Goal: Task Accomplishment & Management: Manage account settings

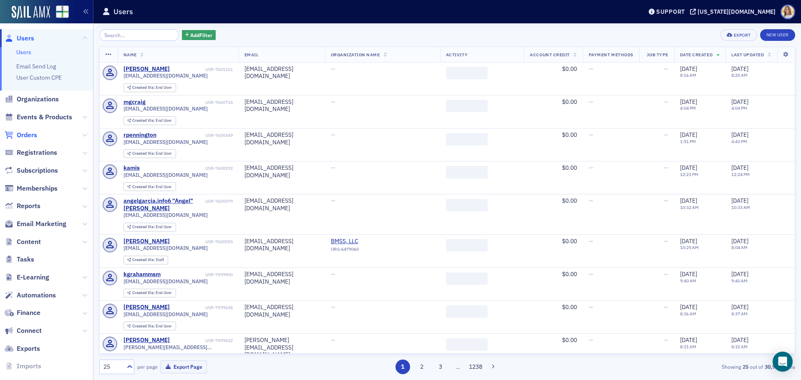
click at [34, 134] on span "Orders" at bounding box center [27, 135] width 20 height 9
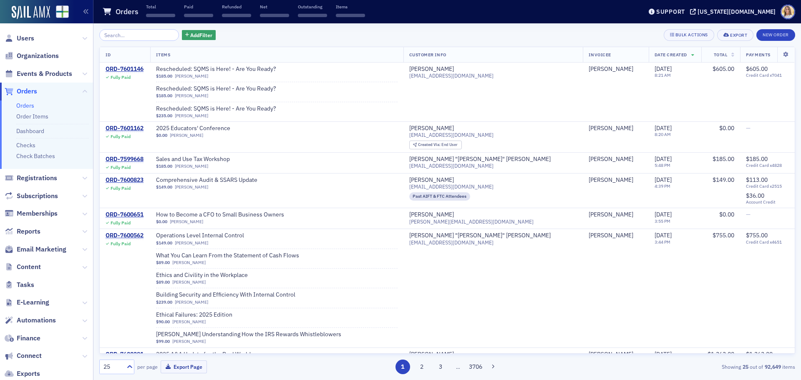
click at [136, 36] on input "search" at bounding box center [139, 35] width 80 height 12
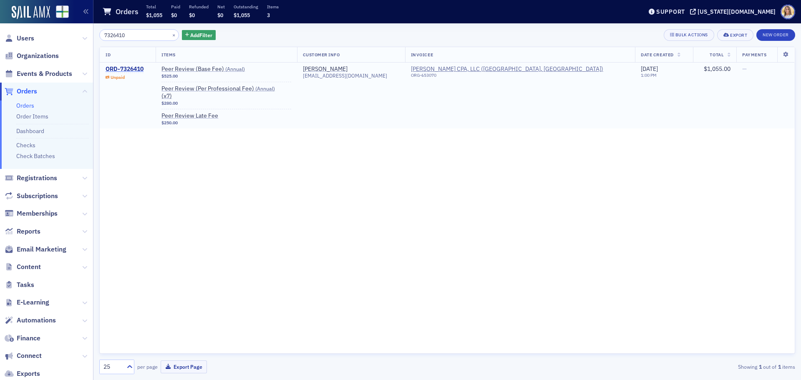
type input "7326410"
click at [135, 67] on div "ORD-7326410" at bounding box center [125, 69] width 38 height 8
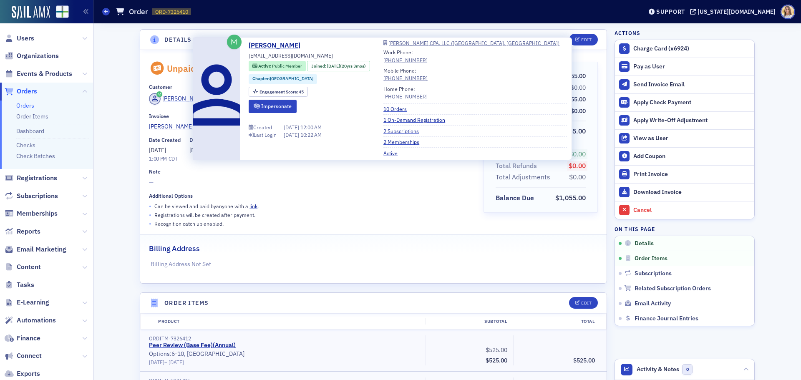
click at [178, 99] on div "[PERSON_NAME]" at bounding box center [184, 98] width 45 height 9
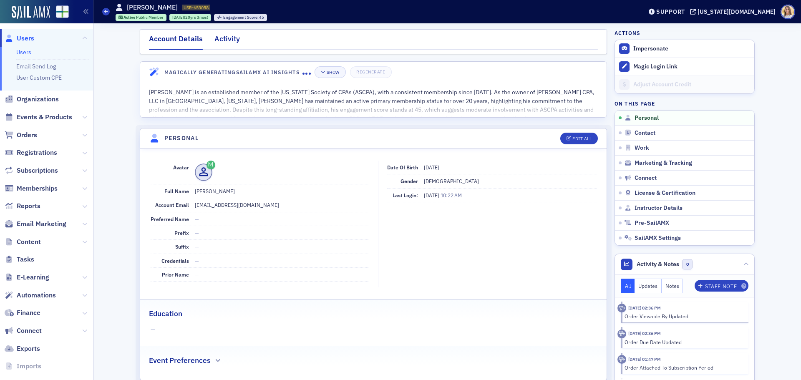
click at [230, 41] on div "Activity" at bounding box center [226, 40] width 25 height 15
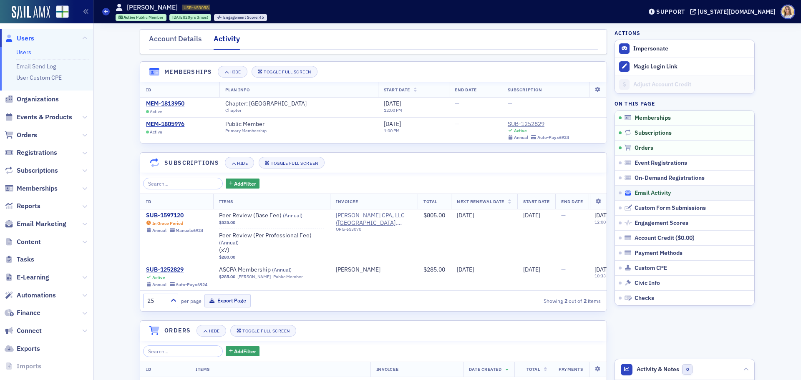
click at [662, 196] on span "Email Activity" at bounding box center [652, 193] width 36 height 8
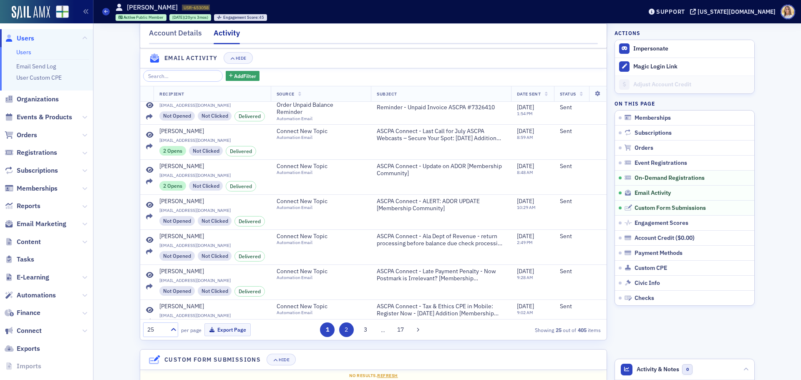
scroll to position [735, 0]
click at [345, 334] on button "2" at bounding box center [346, 330] width 15 height 15
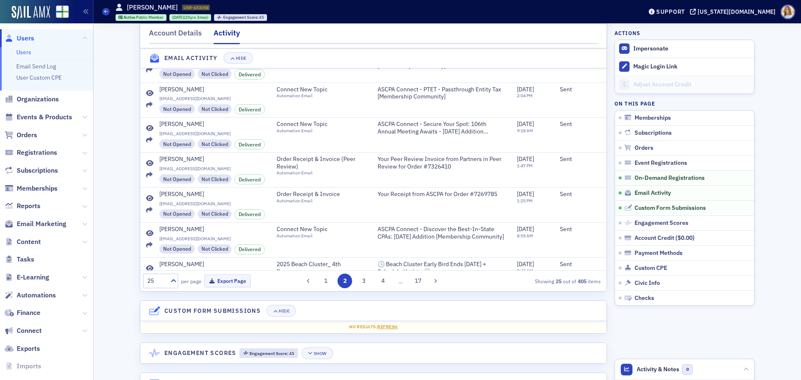
scroll to position [788, 0]
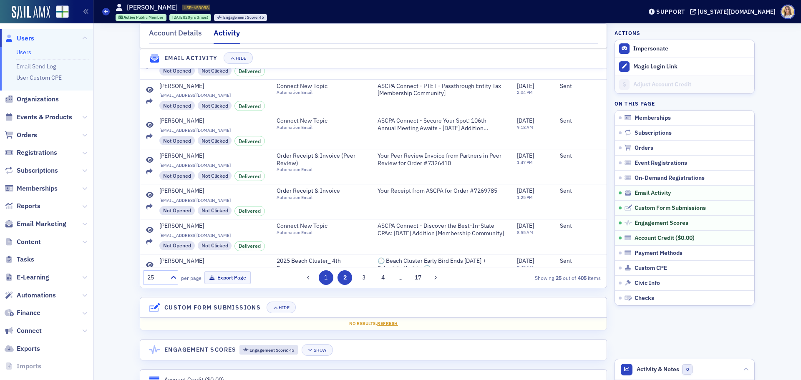
click at [320, 284] on button "1" at bounding box center [326, 277] width 15 height 15
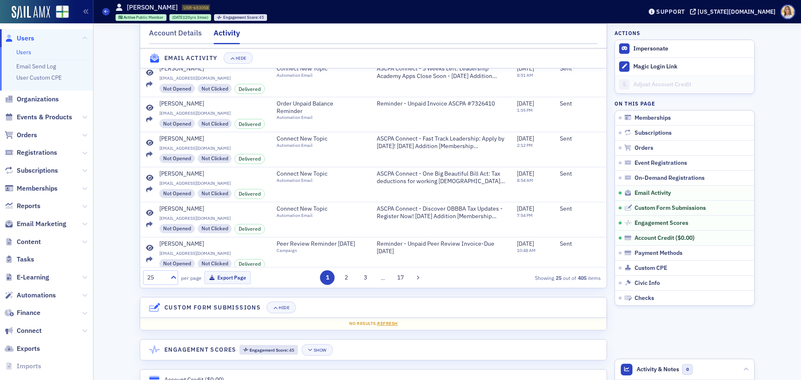
scroll to position [299, 0]
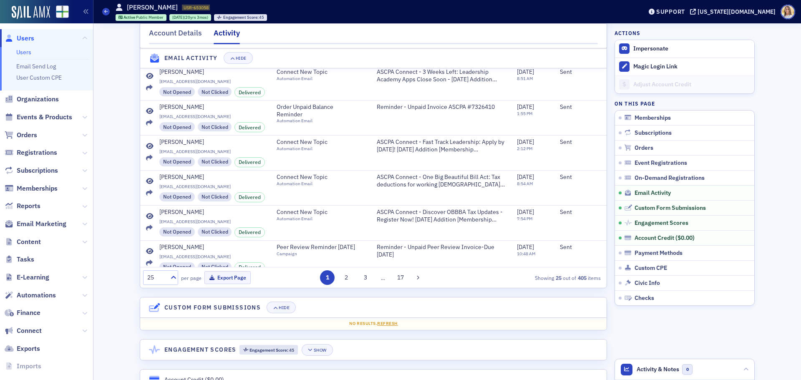
drag, startPoint x: 600, startPoint y: 163, endPoint x: 597, endPoint y: 140, distance: 22.7
click at [597, 140] on div "Recipient Source Subject Date Sent Status Bryan Parker bparker@blpcpa.com Not O…" at bounding box center [373, 151] width 466 height 234
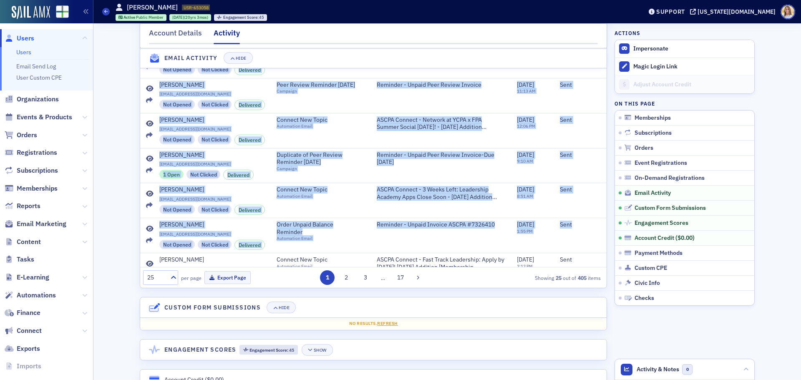
scroll to position [167, 0]
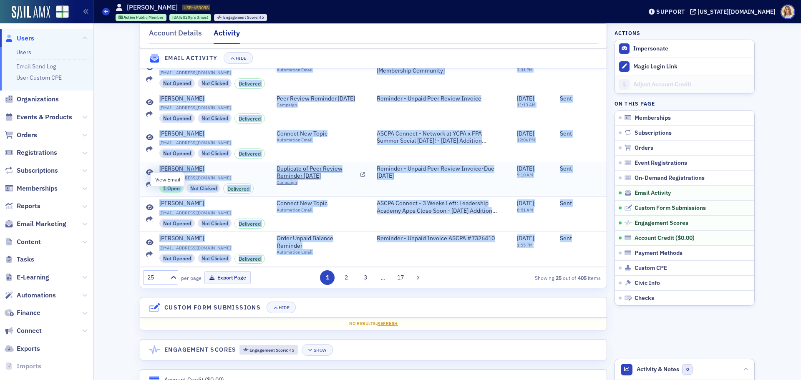
click at [148, 176] on icon at bounding box center [150, 172] width 8 height 7
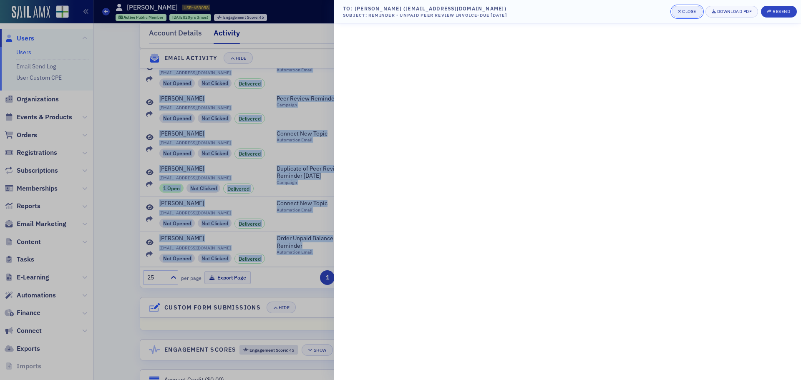
click at [685, 10] on div "Close" at bounding box center [689, 11] width 14 height 5
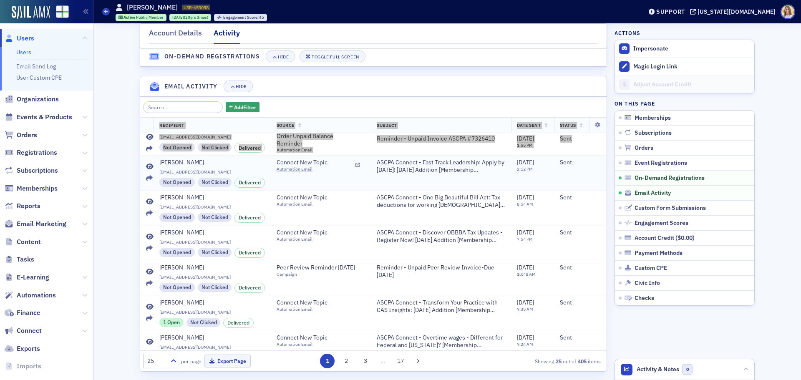
scroll to position [362, 0]
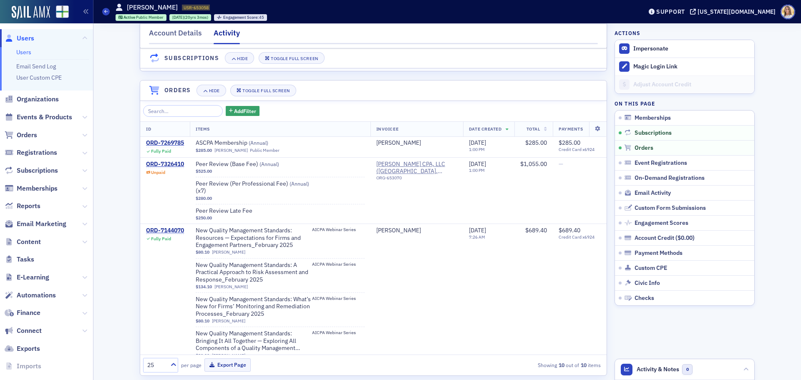
scroll to position [204, 0]
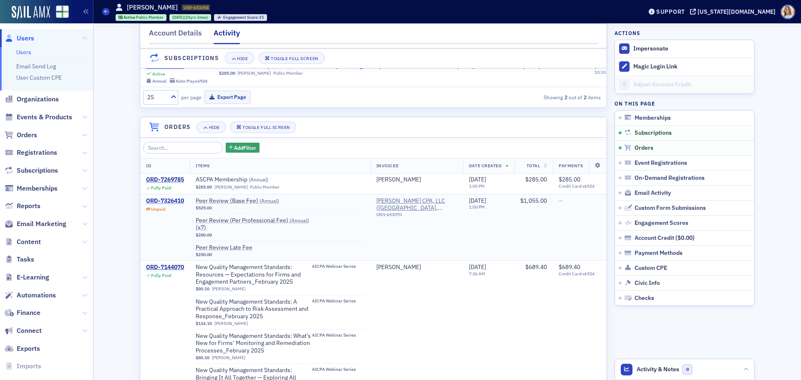
click at [160, 205] on div "ORD-7326410" at bounding box center [165, 201] width 38 height 8
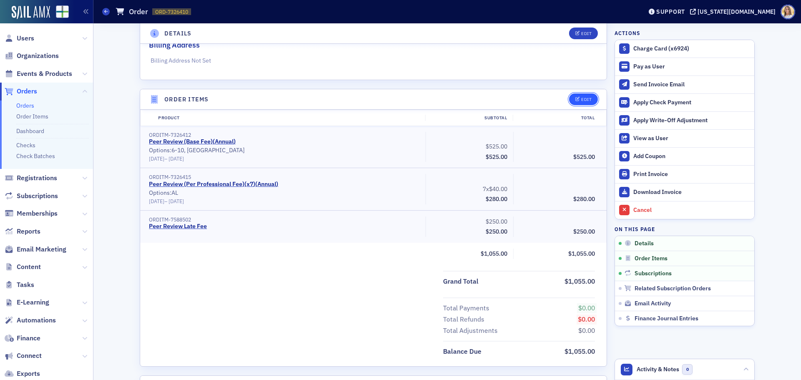
click at [588, 98] on div "Edit" at bounding box center [586, 99] width 10 height 5
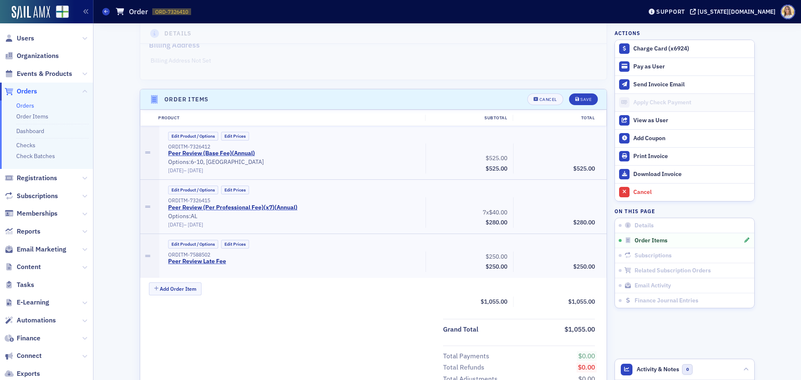
scroll to position [265, 0]
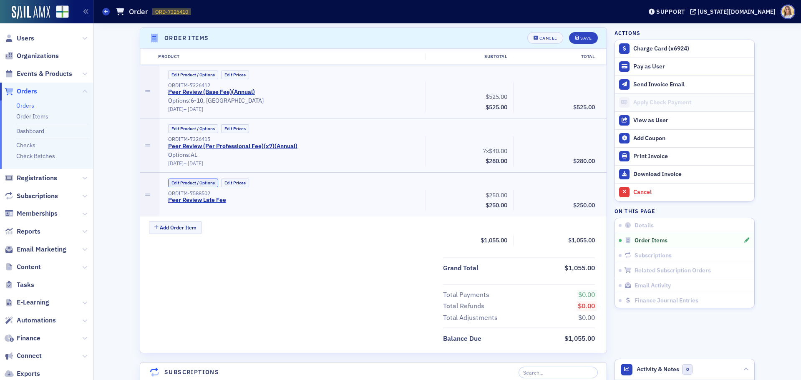
click at [204, 182] on button "Edit Product / Options" at bounding box center [193, 183] width 50 height 9
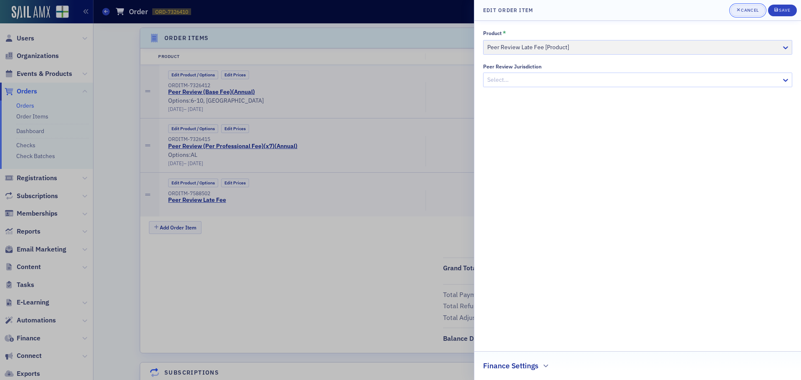
click at [749, 7] on button "Cancel" at bounding box center [747, 11] width 35 height 12
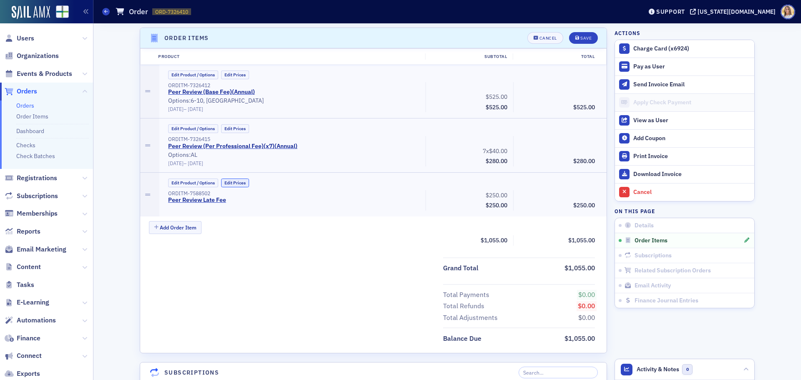
click at [236, 182] on button "Edit Prices" at bounding box center [235, 183] width 28 height 9
drag, startPoint x: 577, startPoint y: 198, endPoint x: 600, endPoint y: 208, distance: 25.8
click at [612, 199] on div "Details Unpaid Customer Bryan Parker Invoicee Bryan L. Parker CPA, LLC Date Cre…" at bounding box center [447, 384] width 696 height 1252
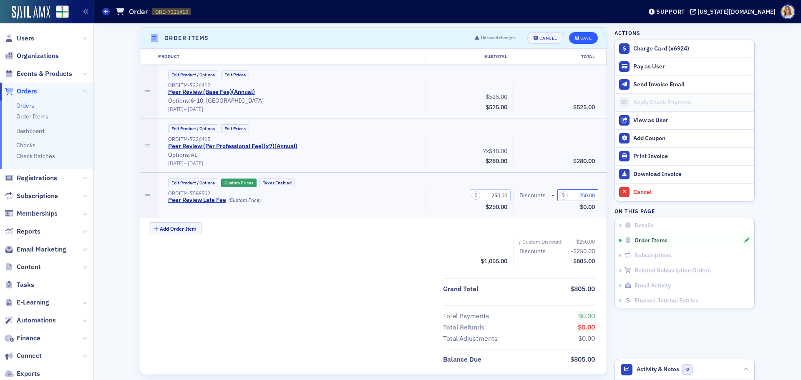
type input "250.00"
click at [582, 34] on button "Save" at bounding box center [583, 38] width 29 height 12
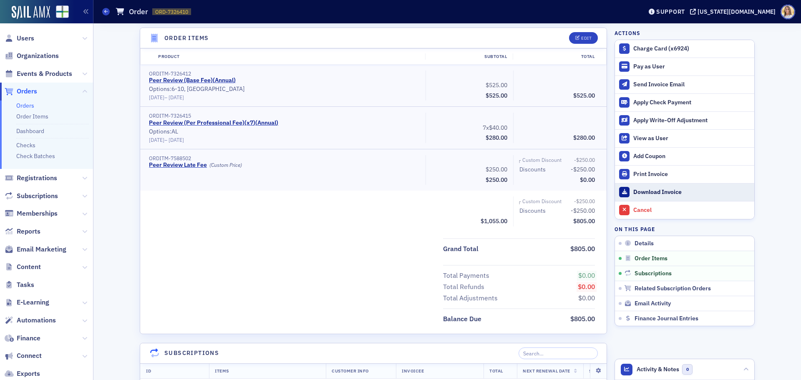
click at [654, 191] on div "Download Invoice" at bounding box center [691, 193] width 117 height 8
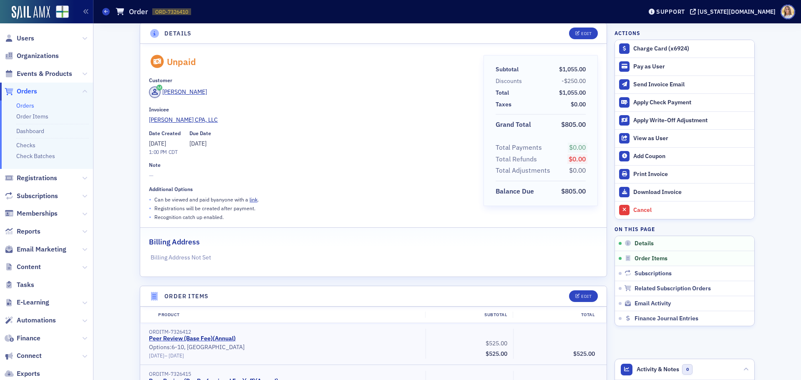
scroll to position [0, 0]
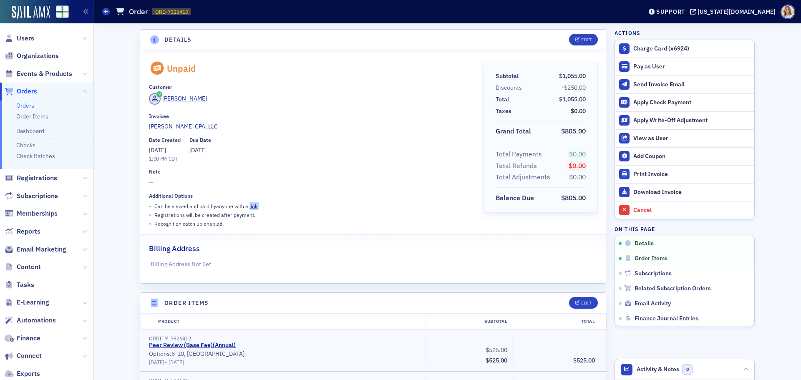
drag, startPoint x: 259, startPoint y: 209, endPoint x: 246, endPoint y: 209, distance: 12.9
click at [246, 209] on div "• Can be viewed and paid by anyone with a link ." at bounding box center [310, 206] width 322 height 9
copy p "link ."
click at [23, 41] on span "Users" at bounding box center [26, 38] width 18 height 9
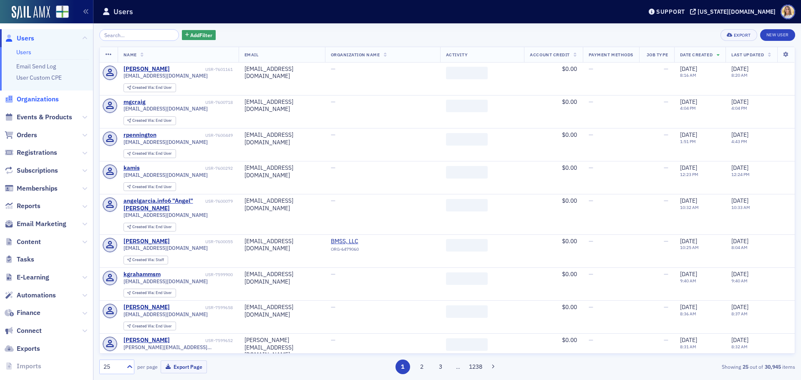
click at [35, 99] on span "Organizations" at bounding box center [38, 99] width 42 height 9
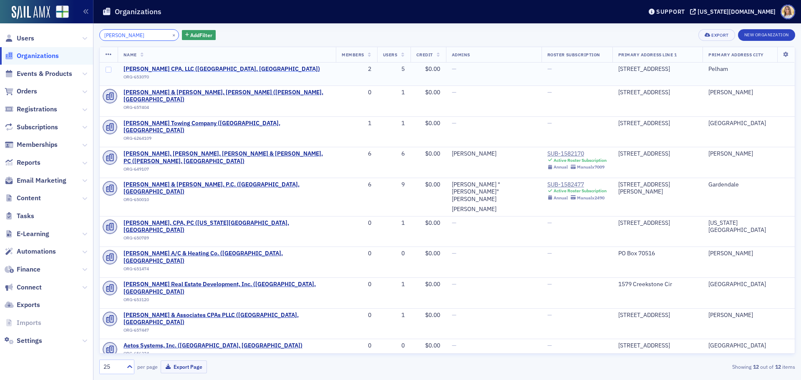
type input "parker"
click at [191, 67] on span "Bryan L. Parker CPA, LLC (Pelham, AL)" at bounding box center [221, 69] width 196 height 8
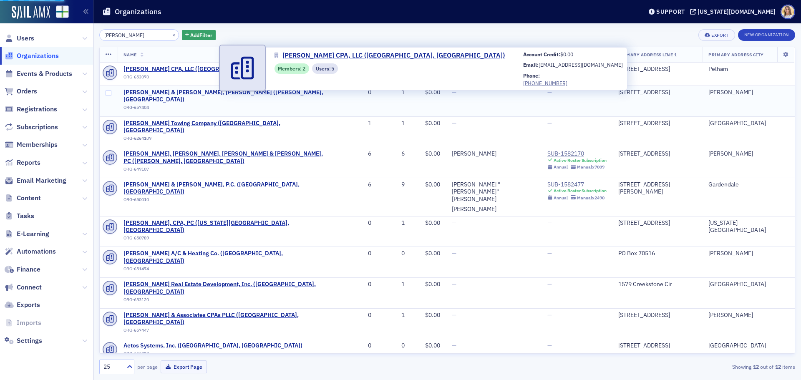
select select "US"
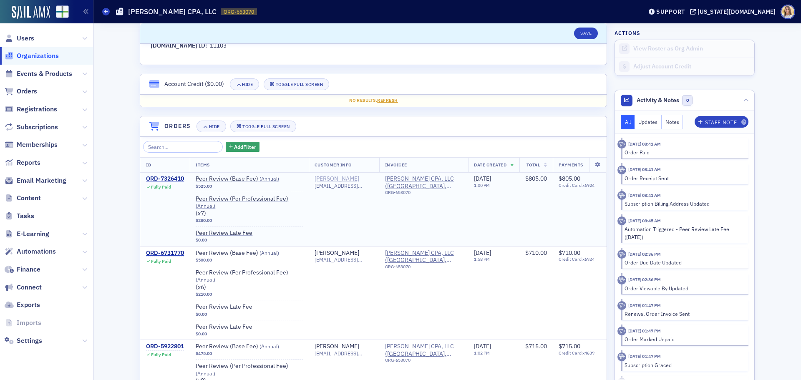
scroll to position [500, 0]
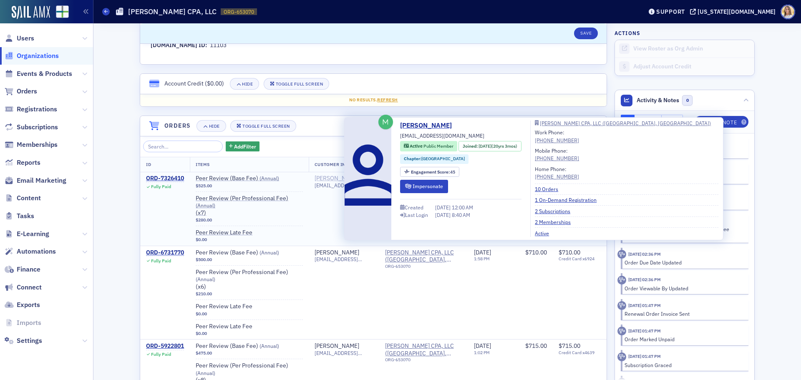
click at [328, 179] on div "Bryan Parker" at bounding box center [337, 179] width 45 height 8
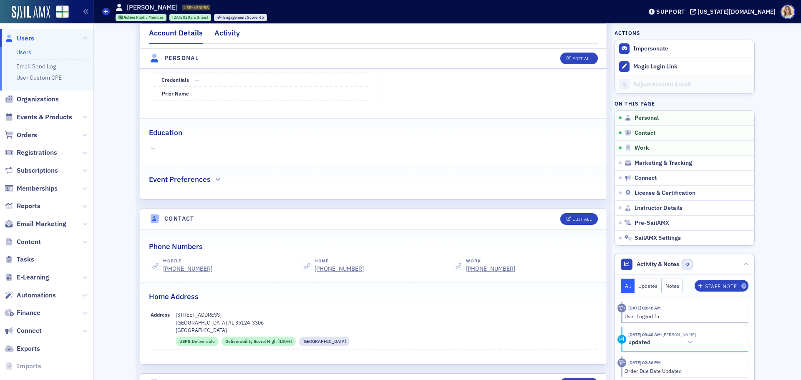
scroll to position [182, 0]
click at [230, 33] on div "Activity" at bounding box center [226, 35] width 25 height 15
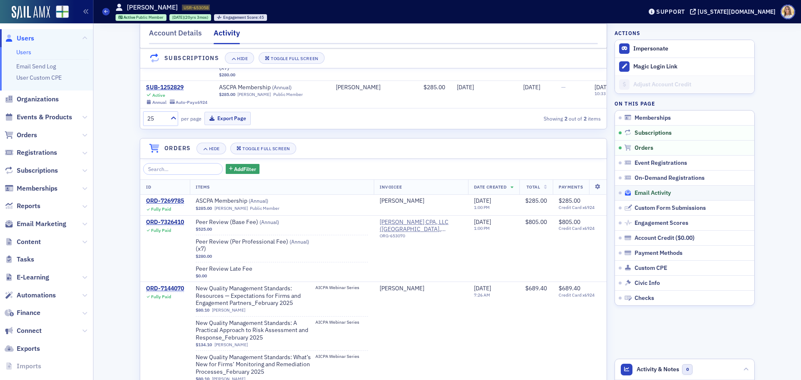
click at [651, 194] on span "Email Activity" at bounding box center [652, 193] width 36 height 8
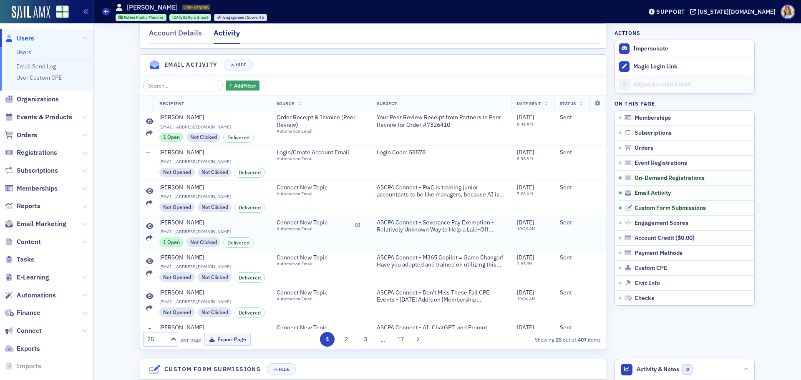
scroll to position [738, 0]
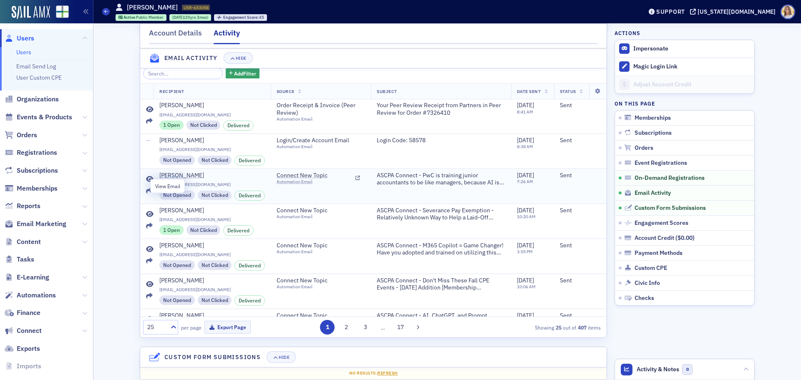
click at [146, 183] on icon at bounding box center [150, 179] width 8 height 7
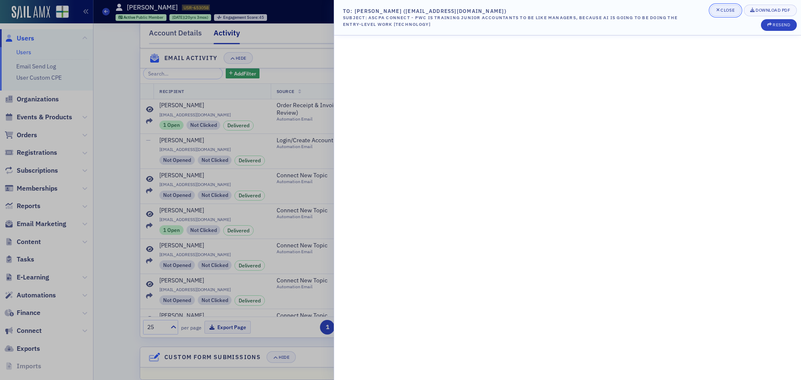
click at [720, 14] on button "Close" at bounding box center [725, 11] width 31 height 12
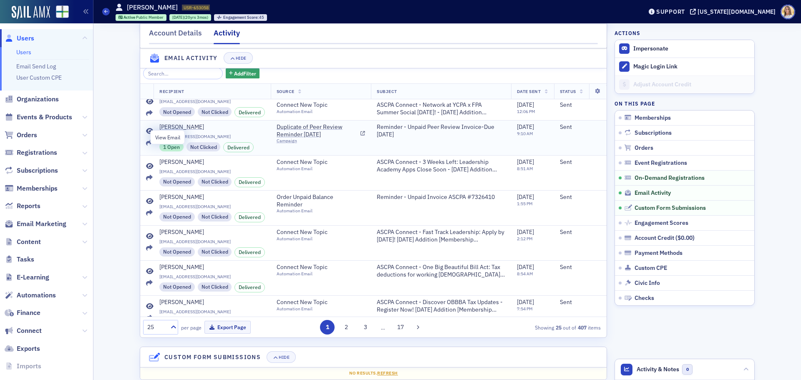
scroll to position [329, 0]
click at [146, 134] on icon at bounding box center [150, 131] width 8 height 7
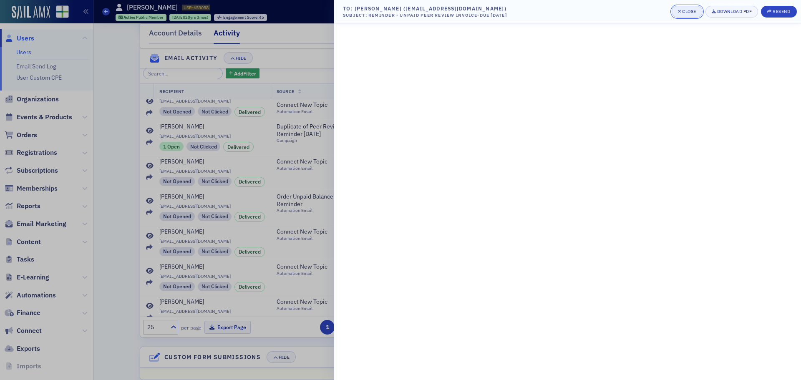
click at [687, 10] on div "Close" at bounding box center [689, 11] width 14 height 5
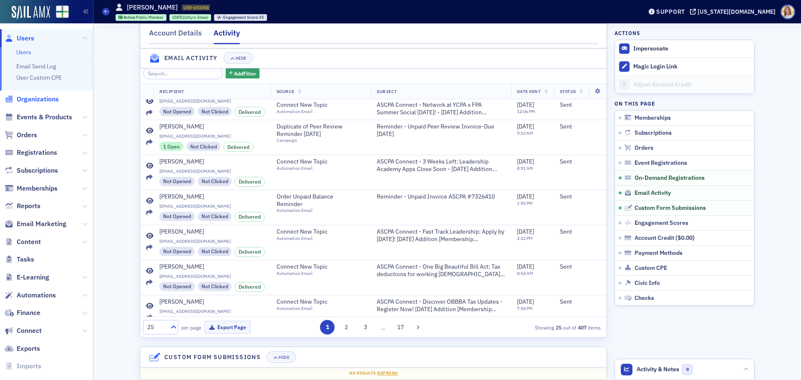
click at [39, 101] on span "Organizations" at bounding box center [38, 99] width 42 height 9
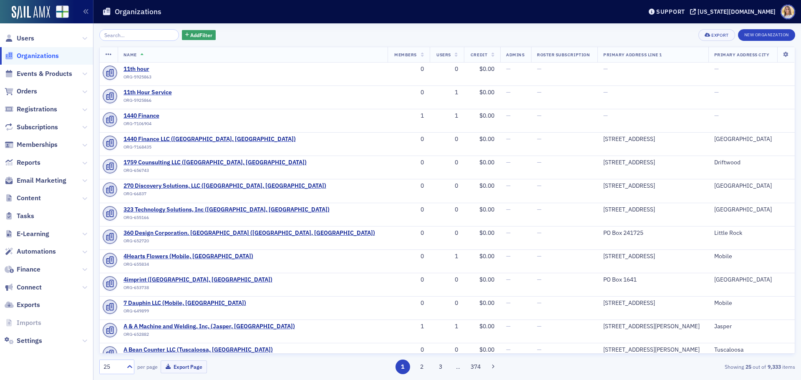
drag, startPoint x: 42, startPoint y: 55, endPoint x: 46, endPoint y: 55, distance: 4.2
click at [42, 55] on span "Organizations" at bounding box center [38, 55] width 42 height 9
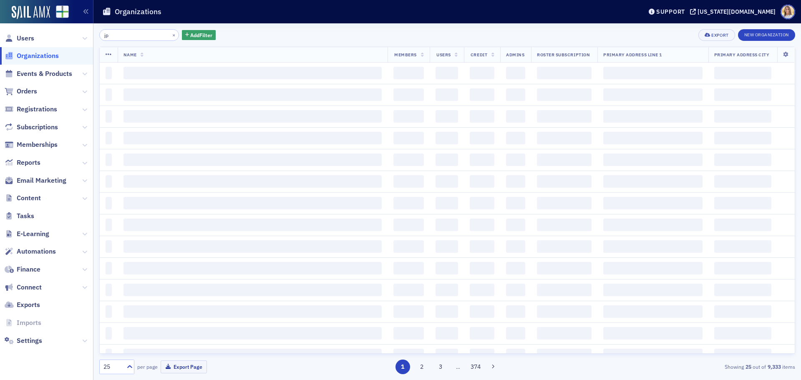
type input "j"
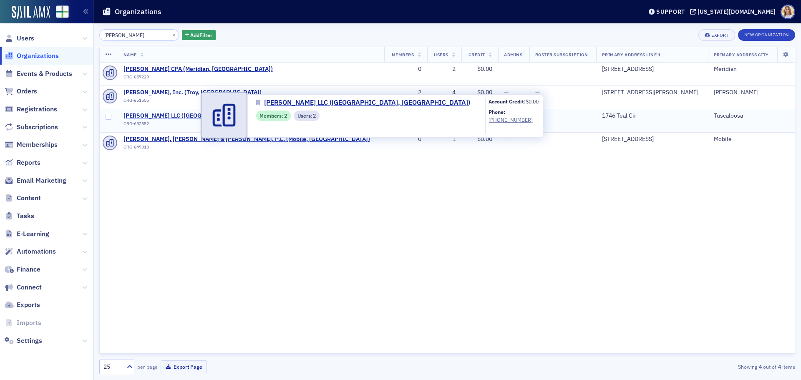
type input "[PERSON_NAME]"
click at [174, 115] on span "[PERSON_NAME] LLC ([GEOGRAPHIC_DATA], [GEOGRAPHIC_DATA])" at bounding box center [214, 116] width 183 height 8
select select "US"
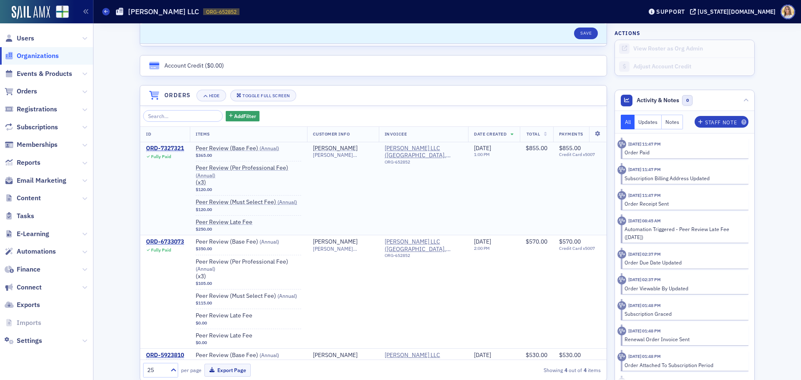
scroll to position [519, 0]
click at [172, 144] on div "ORD-7327321" at bounding box center [165, 148] width 38 height 8
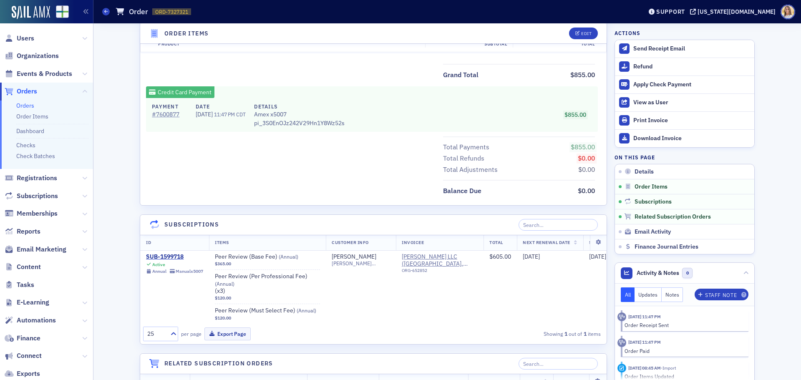
scroll to position [478, 0]
click at [28, 40] on span "Users" at bounding box center [26, 38] width 18 height 9
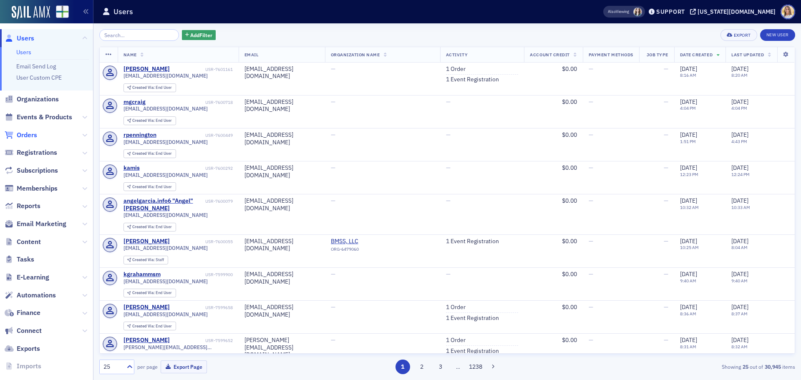
click at [32, 137] on span "Orders" at bounding box center [27, 135] width 20 height 9
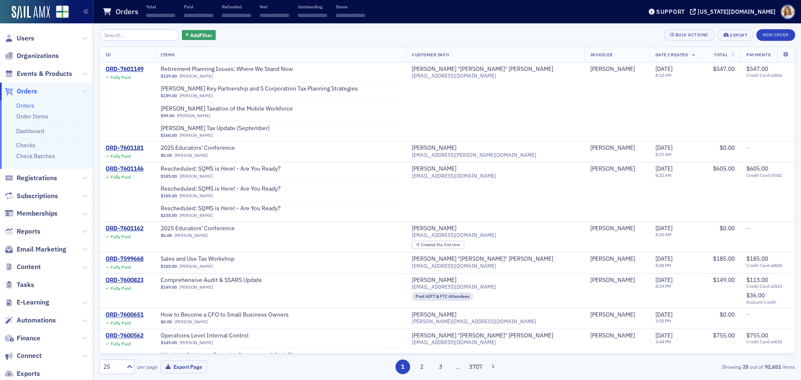
click at [213, 38] on div "Add Filter Bulk Actions Export New Order" at bounding box center [447, 35] width 696 height 12
click at [204, 38] on span "Add Filter" at bounding box center [201, 35] width 22 height 8
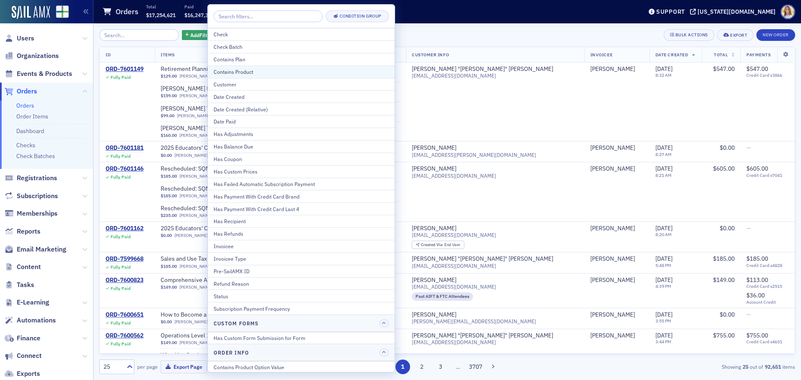
click at [249, 70] on div "Contains Product" at bounding box center [301, 72] width 175 height 8
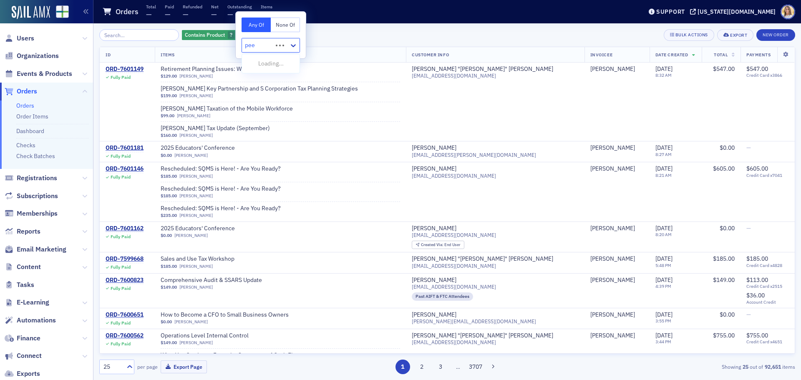
type input "peer"
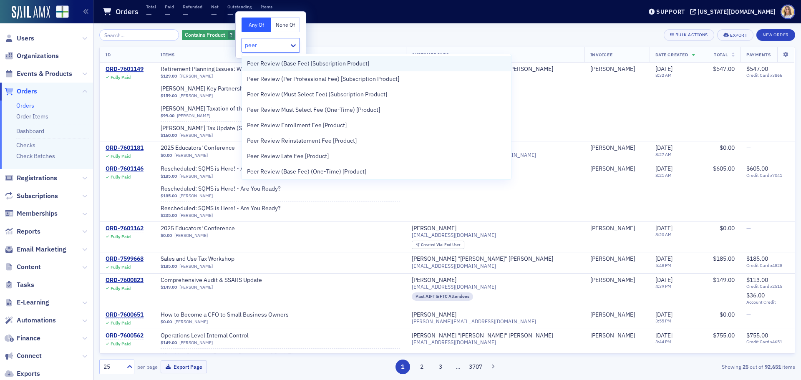
click at [264, 68] on span "Peer Review (Base Fee) [Subscription Product]" at bounding box center [308, 63] width 122 height 9
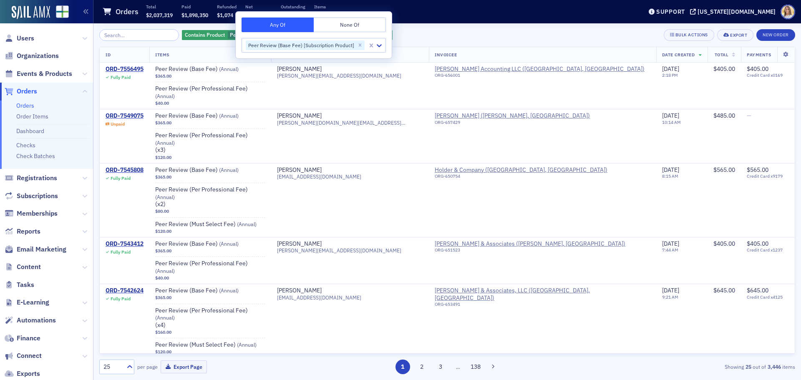
click at [446, 29] on div "Contains Product Peer Review (Base Fee) [Subscription Product] Add Filter Bulk …" at bounding box center [447, 35] width 696 height 12
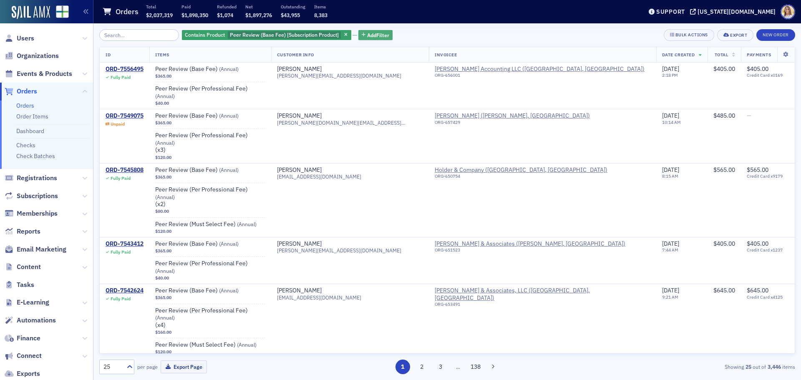
click at [376, 36] on span "Add Filter" at bounding box center [378, 35] width 22 height 8
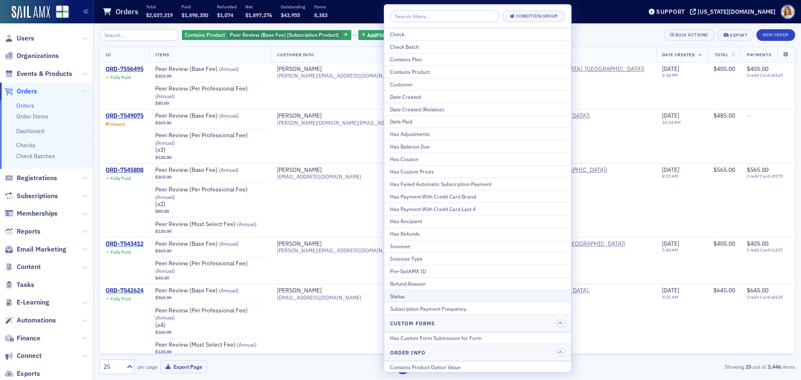
click at [436, 295] on div "Status" at bounding box center [477, 296] width 175 height 8
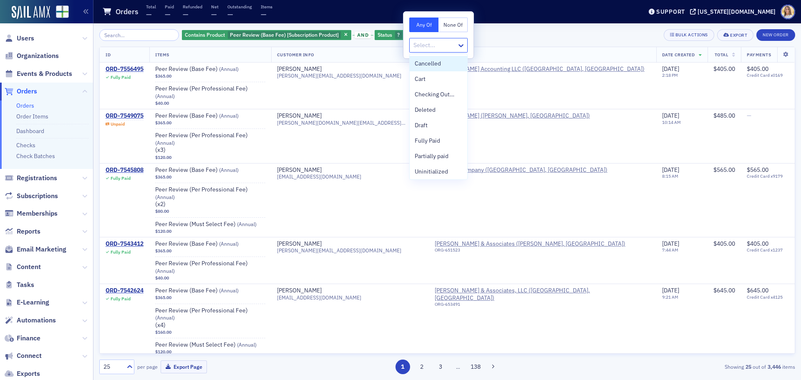
click at [462, 40] on div at bounding box center [462, 45] width 10 height 14
drag, startPoint x: 436, startPoint y: 167, endPoint x: 460, endPoint y: 166, distance: 24.2
click at [436, 167] on div "Unpaid" at bounding box center [439, 170] width 48 height 9
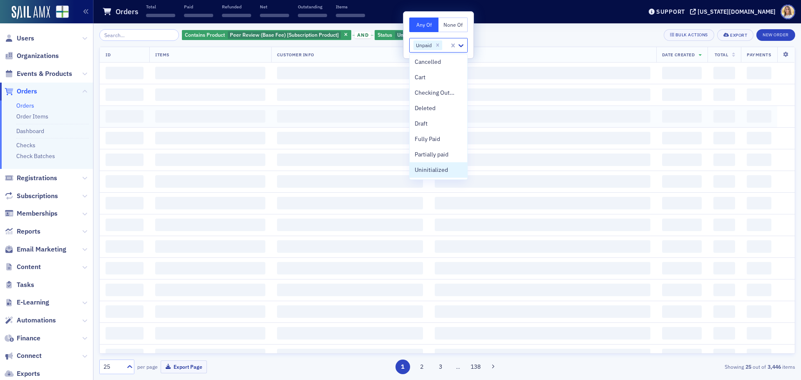
scroll to position [2, 0]
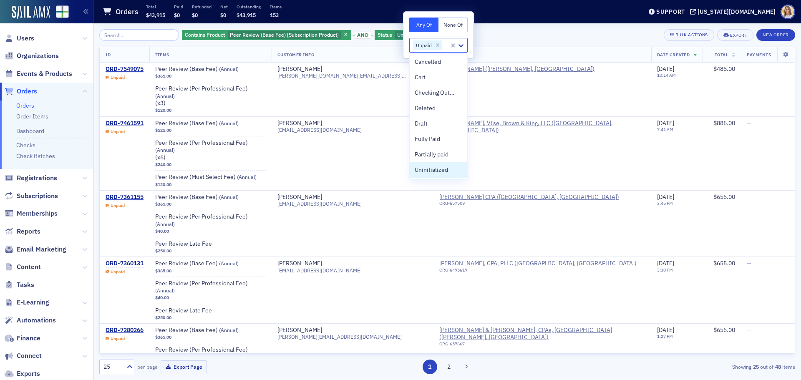
scroll to position [1, 0]
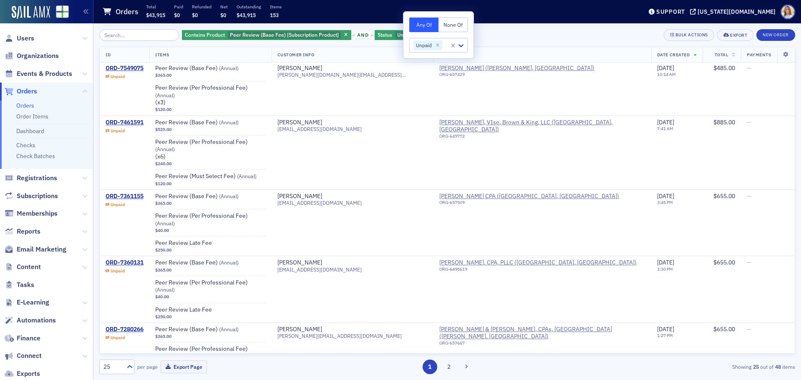
click at [529, 30] on div "Contains Product Peer Review (Base Fee) [Subscription Product] and Status Unpai…" at bounding box center [447, 35] width 696 height 12
click at [31, 95] on span "Orders" at bounding box center [27, 91] width 20 height 9
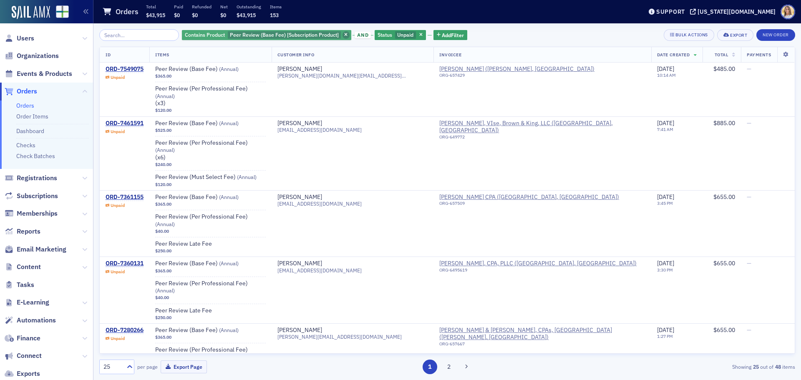
click at [344, 35] on icon "button" at bounding box center [345, 35] width 3 height 5
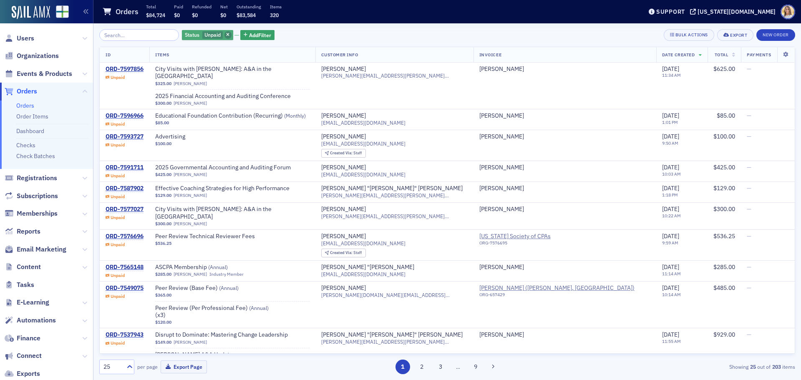
click at [224, 34] on span "button" at bounding box center [228, 35] width 8 height 8
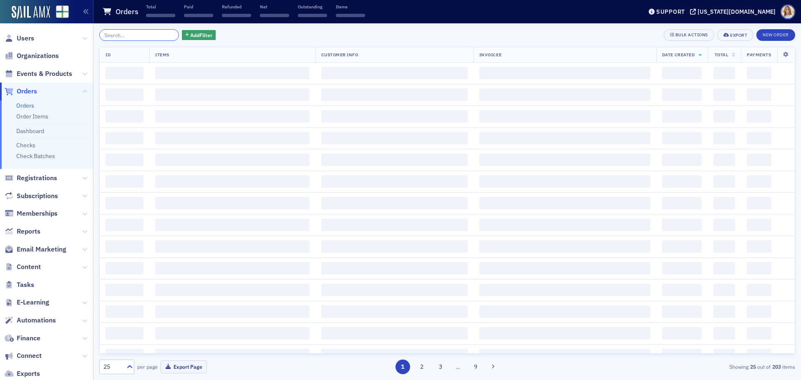
click at [160, 39] on input "search" at bounding box center [139, 35] width 80 height 12
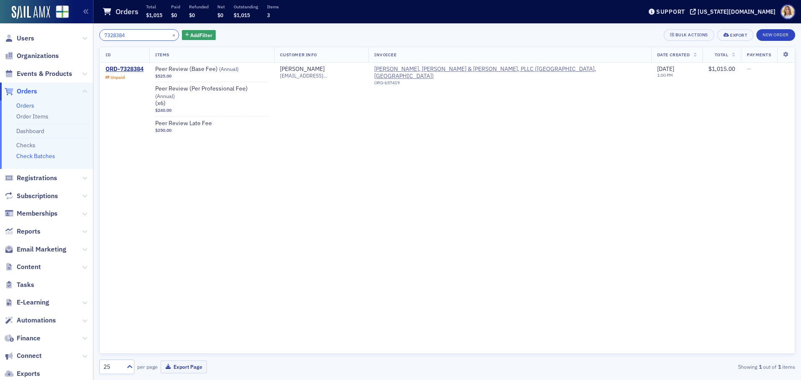
type input "7328384"
click at [33, 154] on link "Check Batches" at bounding box center [35, 156] width 39 height 8
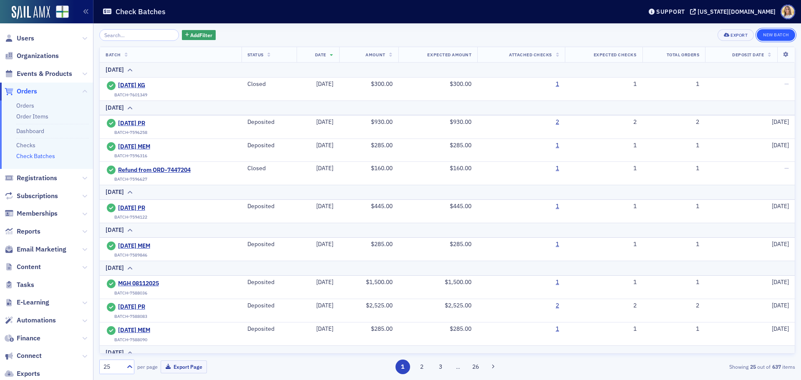
click at [773, 33] on button "New Batch" at bounding box center [776, 35] width 38 height 12
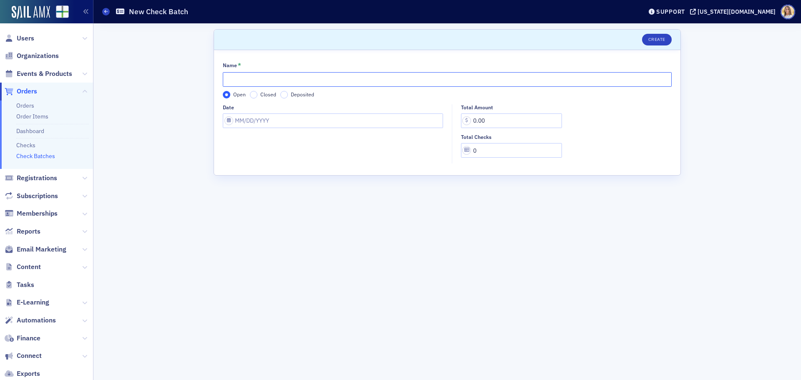
click at [284, 74] on input "Name *" at bounding box center [447, 79] width 449 height 15
type input "8-26-2025 PR"
click at [267, 122] on input "Date" at bounding box center [333, 120] width 220 height 15
select select "7"
select select "2025"
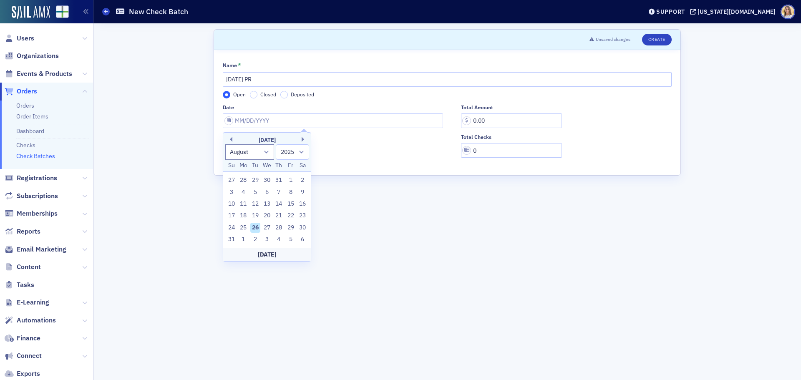
click at [260, 232] on div "24 25 26 27 28 29 30" at bounding box center [267, 228] width 83 height 12
click at [255, 225] on div "26" at bounding box center [255, 228] width 10 height 10
type input "08/26/2025"
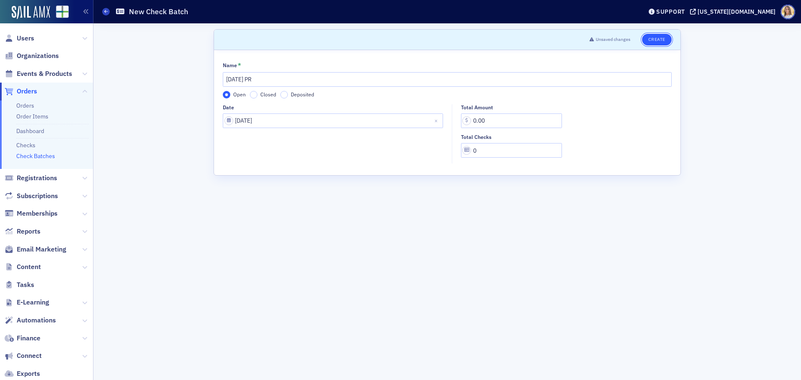
click at [653, 41] on button "Create" at bounding box center [657, 40] width 30 height 12
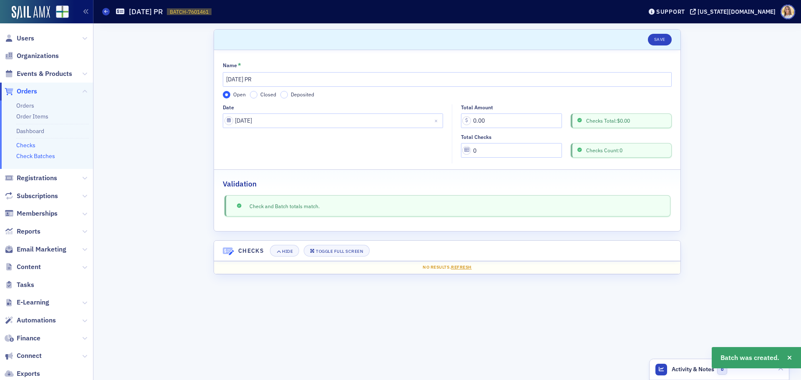
click at [23, 146] on link "Checks" at bounding box center [25, 145] width 19 height 8
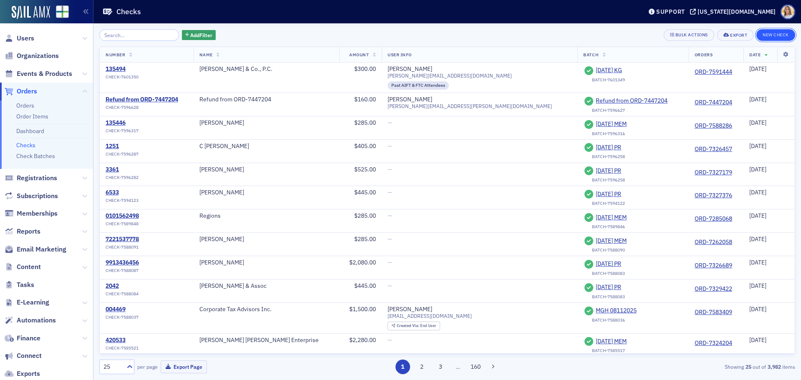
click at [770, 38] on button "New Check" at bounding box center [775, 35] width 39 height 12
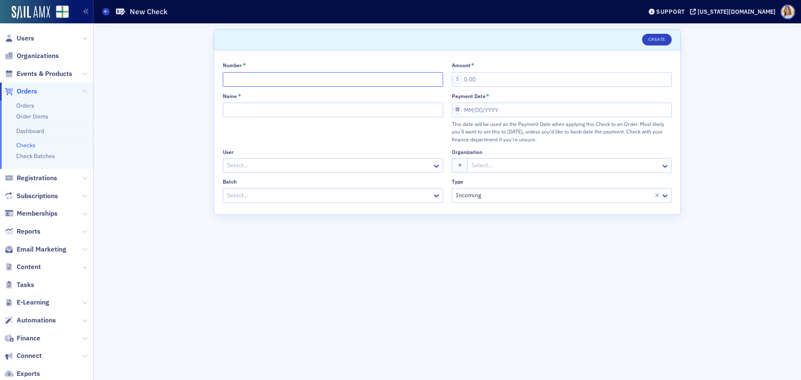
click at [261, 78] on input "Number *" at bounding box center [333, 79] width 220 height 15
type input "18029"
click at [504, 82] on input "Amount *" at bounding box center [562, 79] width 220 height 15
type input "1,015.00"
click at [381, 114] on input "Name *" at bounding box center [333, 110] width 220 height 15
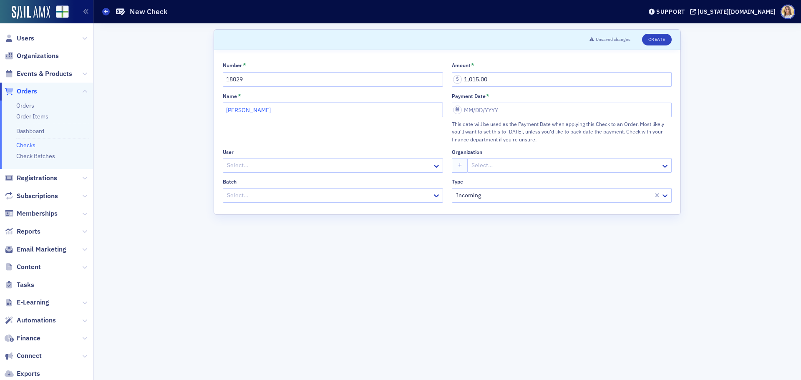
type input "McArthur Slay"
select select "7"
select select "2025"
drag, startPoint x: 487, startPoint y: 216, endPoint x: 352, endPoint y: 185, distance: 137.8
click at [484, 216] on div "26" at bounding box center [484, 217] width 10 height 10
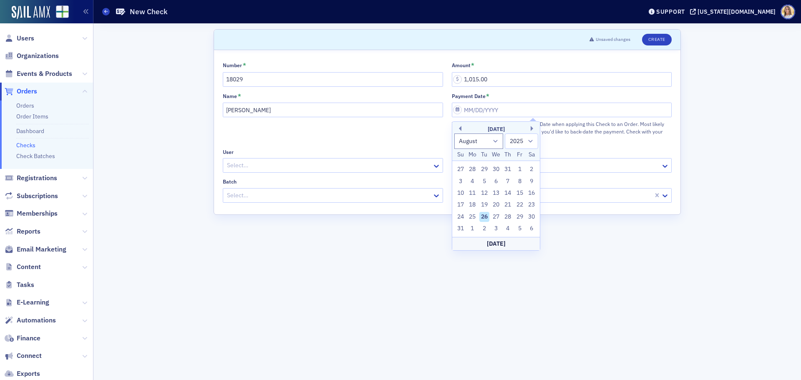
type input "08/26/2025"
click at [347, 197] on div at bounding box center [328, 195] width 205 height 10
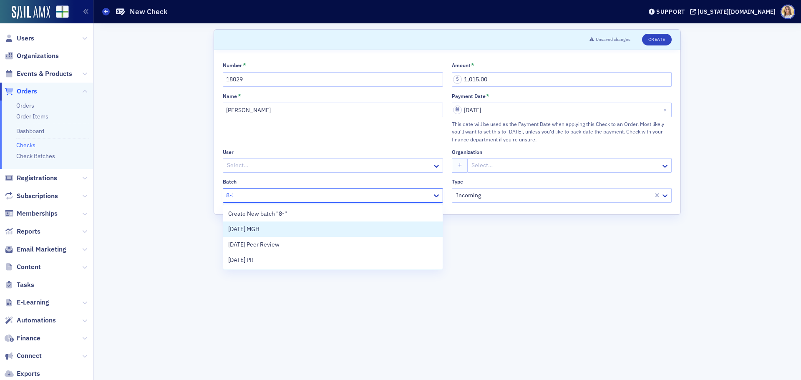
type input "8-26"
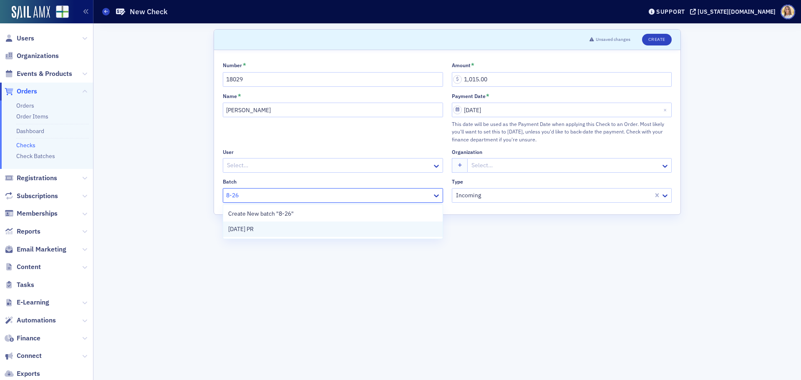
click at [302, 233] on div "8-26-2025 PR" at bounding box center [332, 229] width 209 height 9
click at [669, 44] on button "Create" at bounding box center [657, 40] width 30 height 12
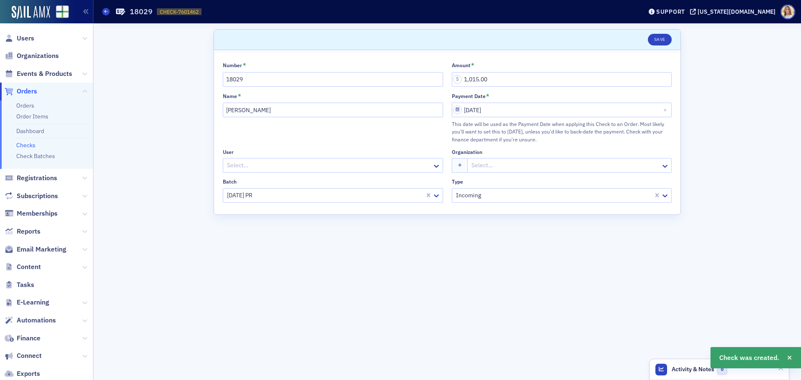
click at [179, 9] on span "CHECK-7601462" at bounding box center [179, 11] width 39 height 7
copy span "CHECK-7601462 7601462"
click at [30, 89] on span "Orders" at bounding box center [27, 91] width 20 height 9
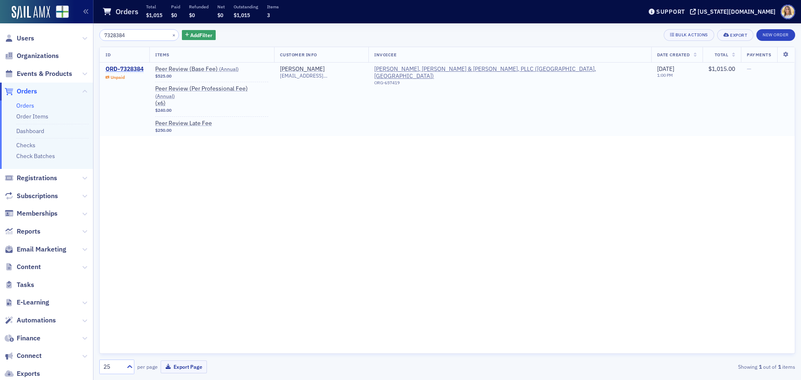
click at [131, 66] on div "ORD-7328384" at bounding box center [125, 69] width 38 height 8
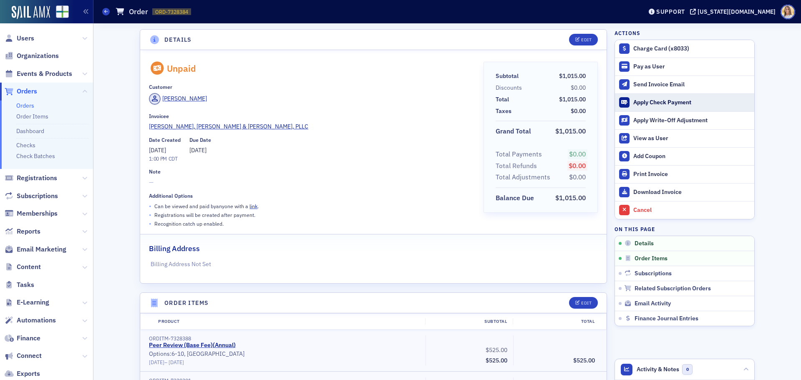
click at [670, 100] on div "Apply Check Payment" at bounding box center [691, 103] width 117 height 8
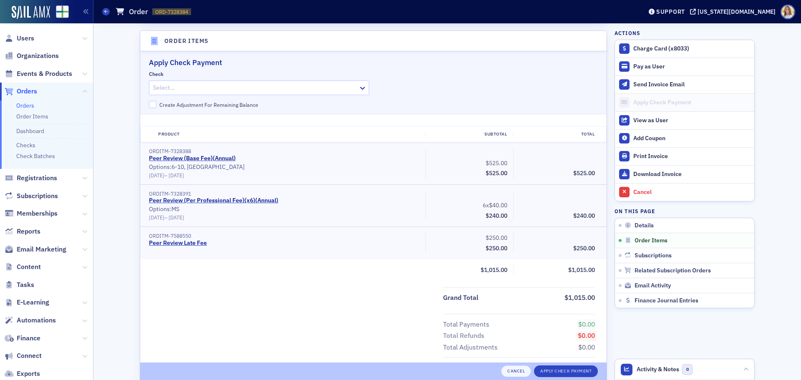
scroll to position [265, 0]
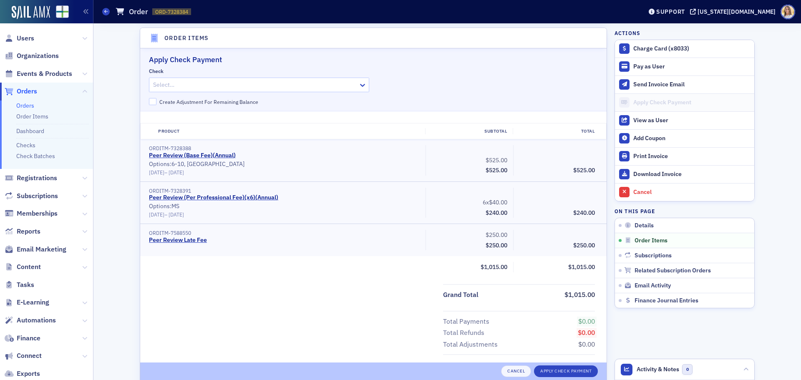
click at [229, 88] on div at bounding box center [254, 85] width 205 height 10
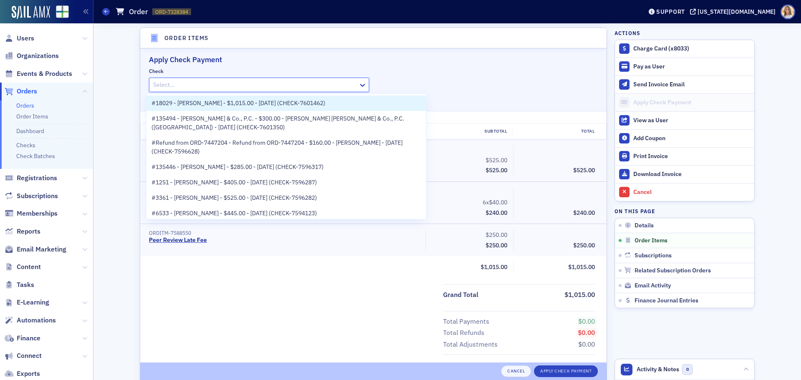
paste input "CHECK-7601462"
type input "CHECK-7601462"
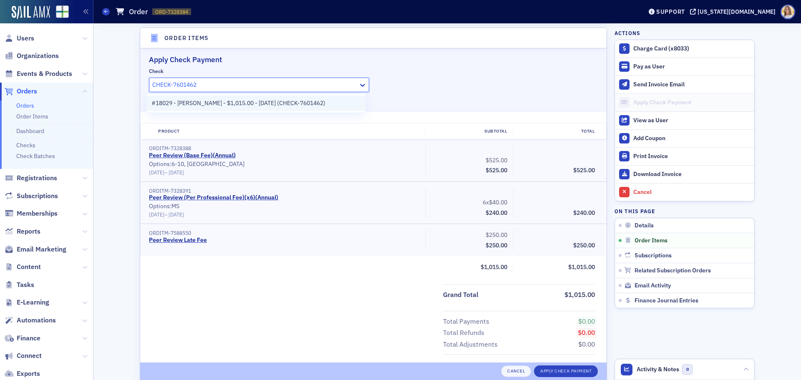
click at [231, 99] on span "#18029 - McArthur Slay - $1,015.00 - 8/26/2025 (CHECK-7601462)" at bounding box center [238, 103] width 174 height 9
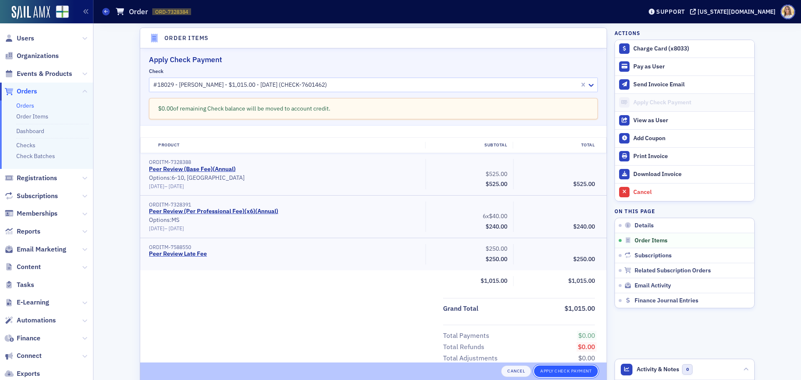
click at [542, 370] on button "Apply Check Payment" at bounding box center [566, 371] width 64 height 12
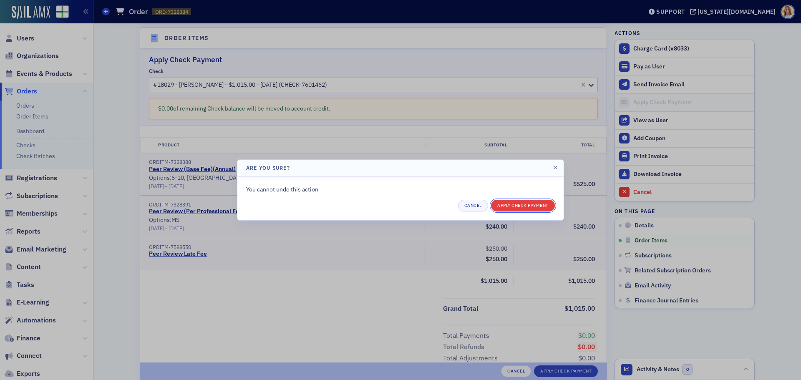
click at [538, 207] on button "Apply Check Payment" at bounding box center [523, 206] width 64 height 12
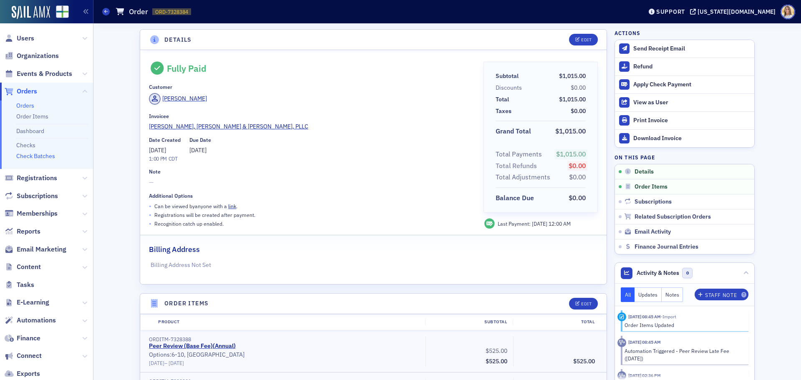
click at [40, 155] on link "Check Batches" at bounding box center [35, 156] width 39 height 8
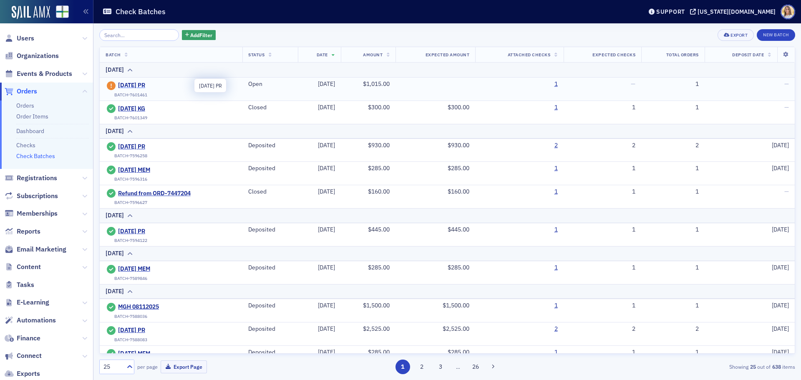
click at [149, 84] on span "[DATE] PR" at bounding box center [156, 86] width 76 height 8
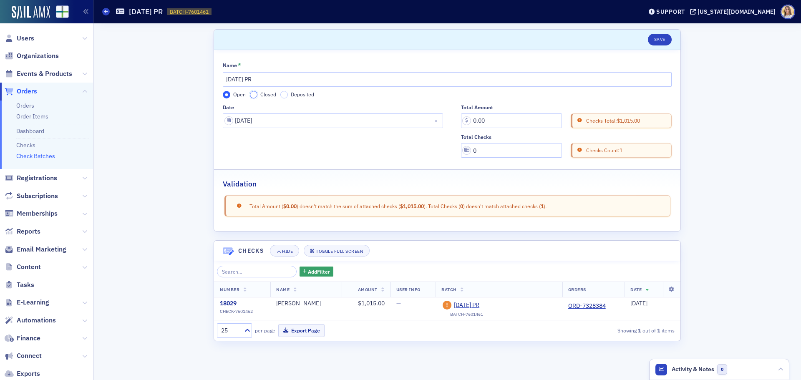
click at [253, 94] on input "Closed" at bounding box center [254, 95] width 8 height 8
drag, startPoint x: 498, startPoint y: 120, endPoint x: 443, endPoint y: 117, distance: 55.6
click at [437, 122] on div "Date 08/26/2025 Total Amount 0.00 Checks Total: $1,015.00 Total Checks 0 Checks…" at bounding box center [447, 134] width 449 height 60
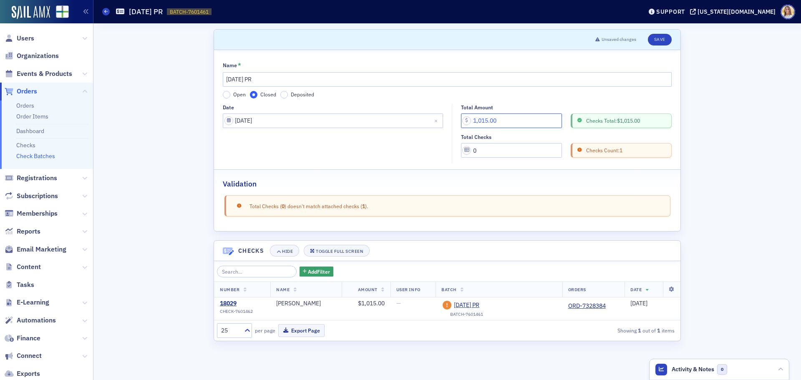
type input "1,015.00"
drag, startPoint x: 470, startPoint y: 153, endPoint x: 463, endPoint y: 154, distance: 7.2
click at [463, 154] on input "0" at bounding box center [511, 150] width 101 height 15
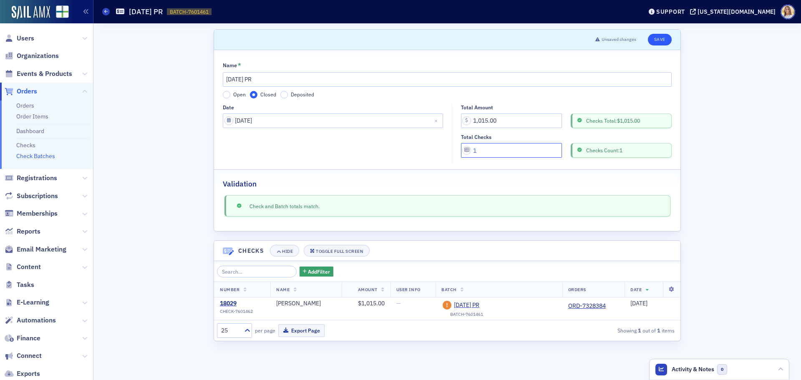
type input "1"
click at [662, 40] on button "Save" at bounding box center [660, 40] width 24 height 12
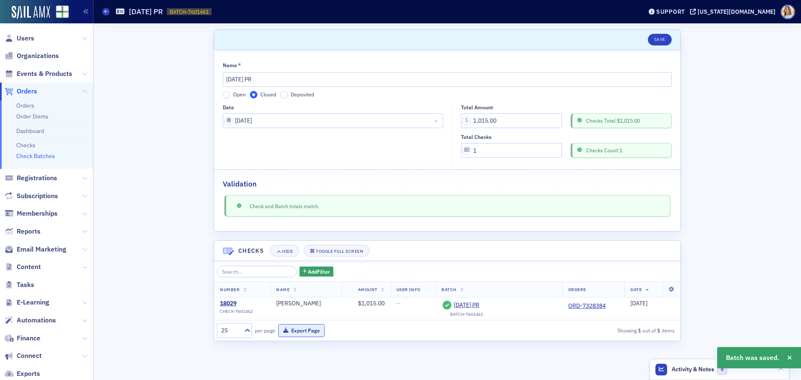
click at [289, 328] on button "Export Page" at bounding box center [301, 330] width 46 height 13
click at [33, 58] on span "Organizations" at bounding box center [38, 55] width 42 height 9
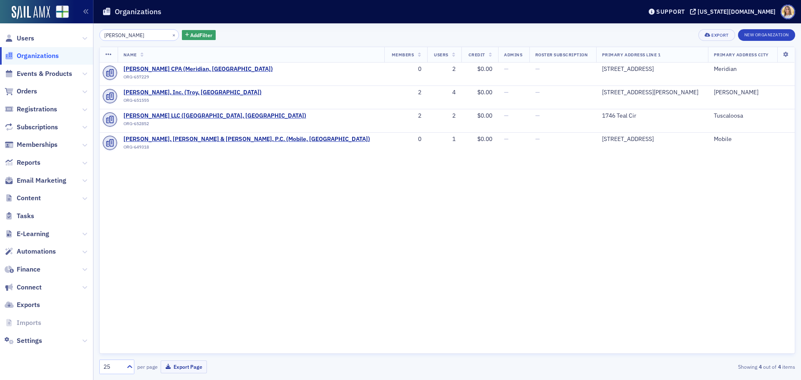
drag, startPoint x: 124, startPoint y: 38, endPoint x: 69, endPoint y: 25, distance: 56.4
click at [68, 31] on div "Users Organizations Events & Products Orders Registrations Subscriptions Member…" at bounding box center [400, 190] width 801 height 380
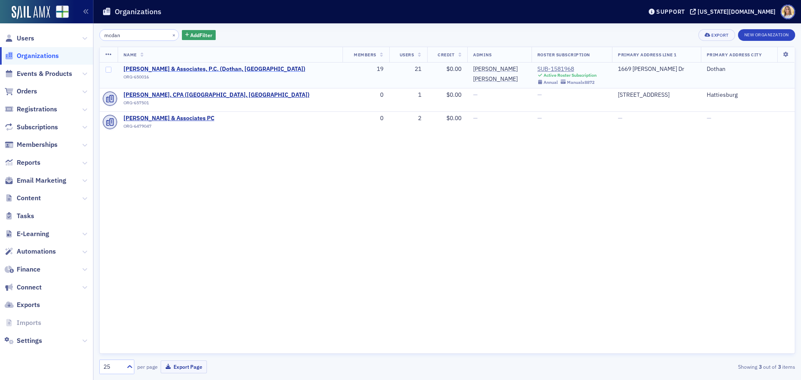
type input "mcdan"
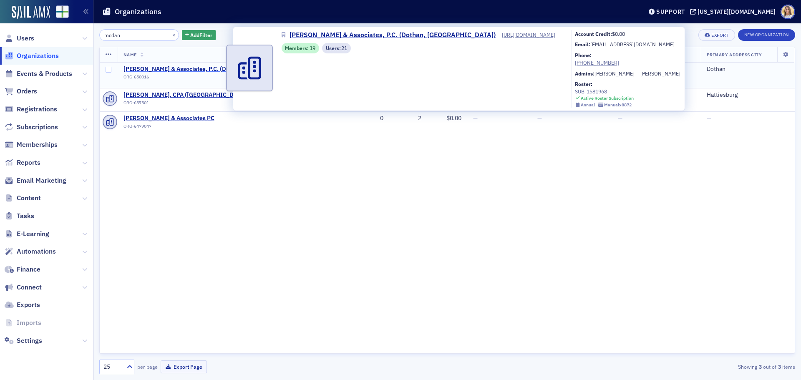
click at [173, 66] on span "McDaniel & Associates, P.C. (Dothan, AL)" at bounding box center [214, 69] width 182 height 8
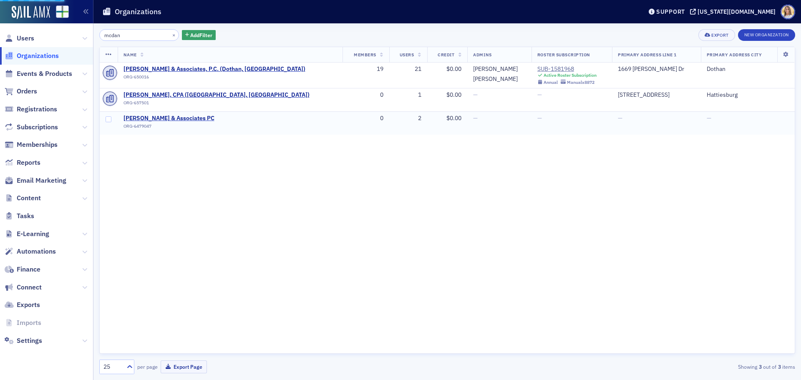
select select "US"
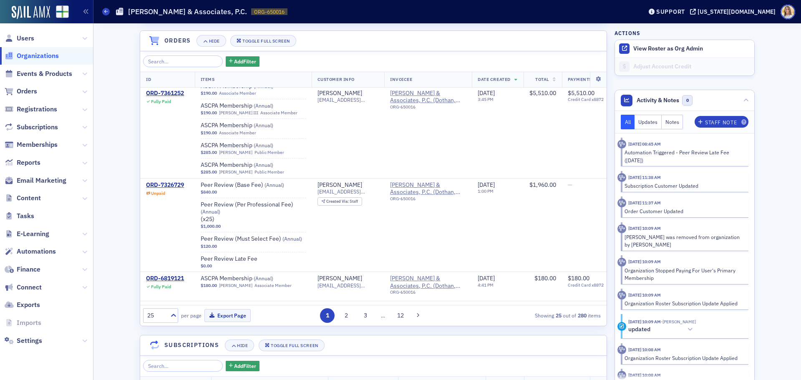
scroll to position [330, 0]
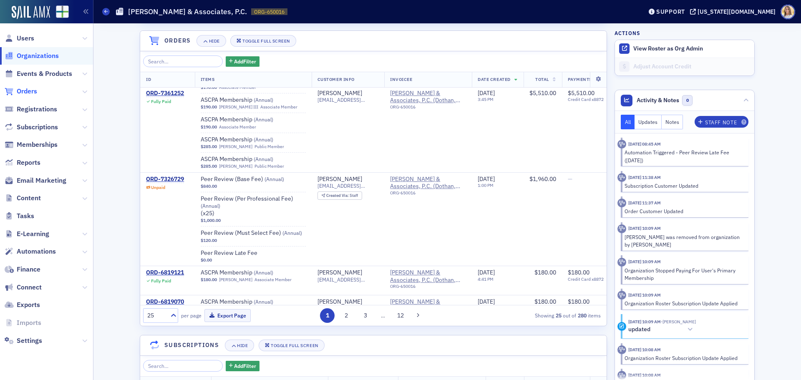
click at [30, 93] on span "Orders" at bounding box center [27, 91] width 20 height 9
click at [36, 60] on span "Organizations" at bounding box center [46, 56] width 93 height 18
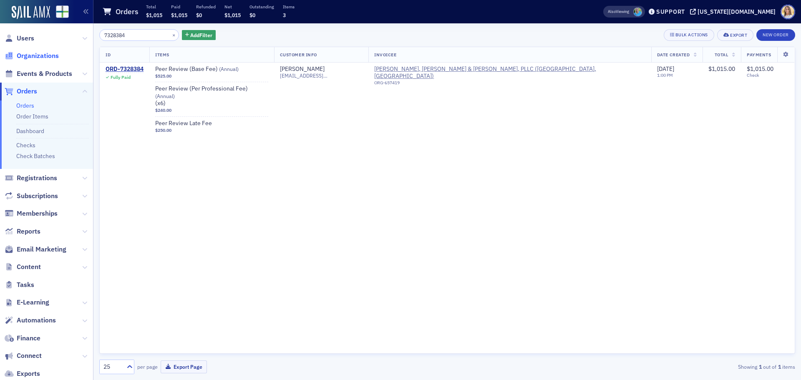
click at [36, 56] on span "Organizations" at bounding box center [38, 55] width 42 height 9
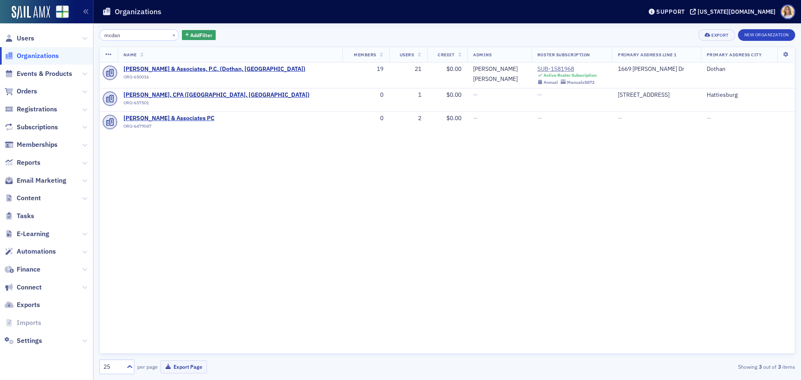
drag, startPoint x: 135, startPoint y: 35, endPoint x: 94, endPoint y: 39, distance: 40.7
click at [95, 40] on div "mcdan × Add Filter Export New Organization Name Members Users Credit Admins Ros…" at bounding box center [447, 201] width 708 height 357
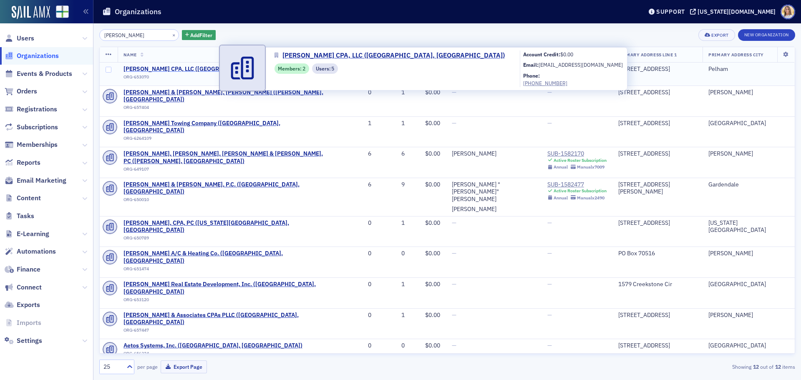
type input "parker"
click at [193, 68] on span "Bryan L. Parker CPA, LLC (Pelham, AL)" at bounding box center [221, 69] width 196 height 8
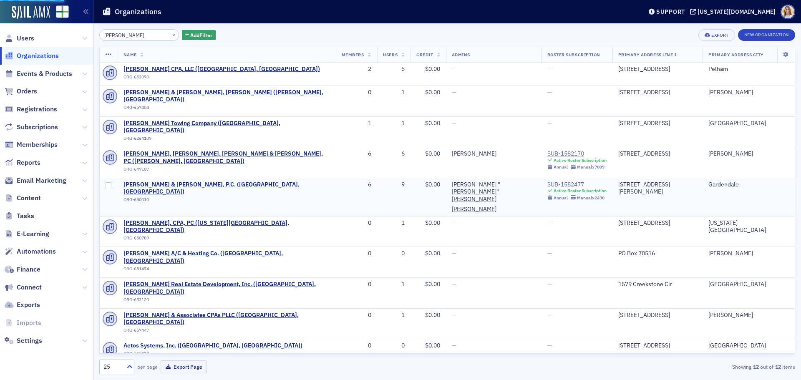
select select "US"
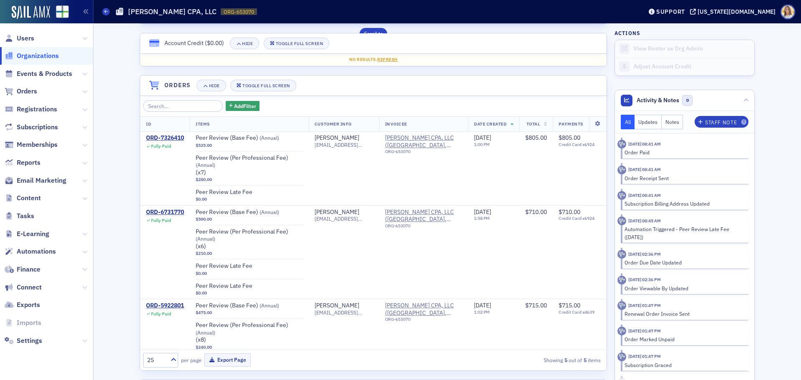
scroll to position [542, 0]
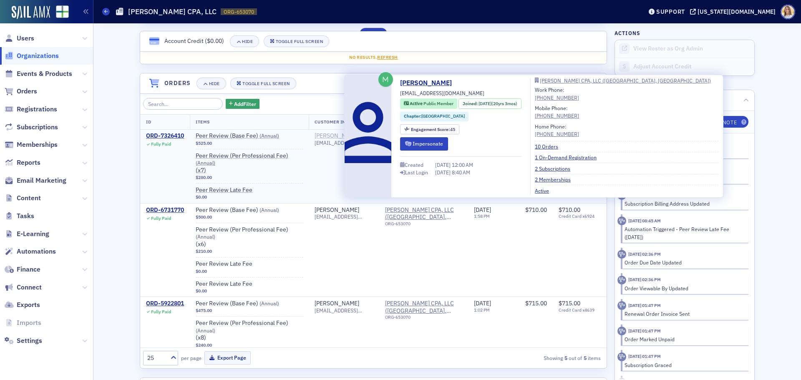
click at [335, 136] on div "Bryan Parker" at bounding box center [337, 136] width 45 height 8
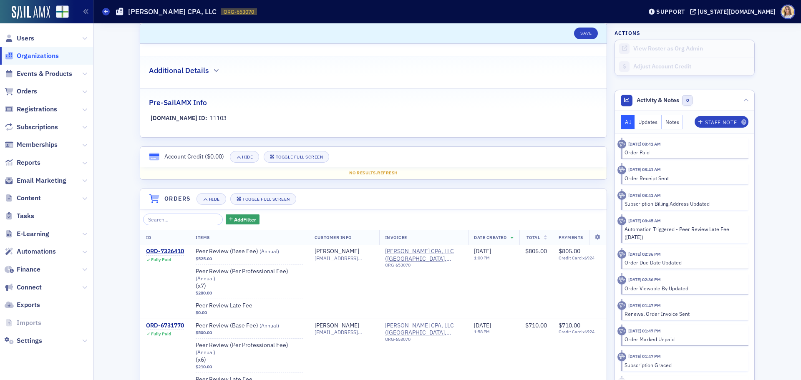
scroll to position [426, 0]
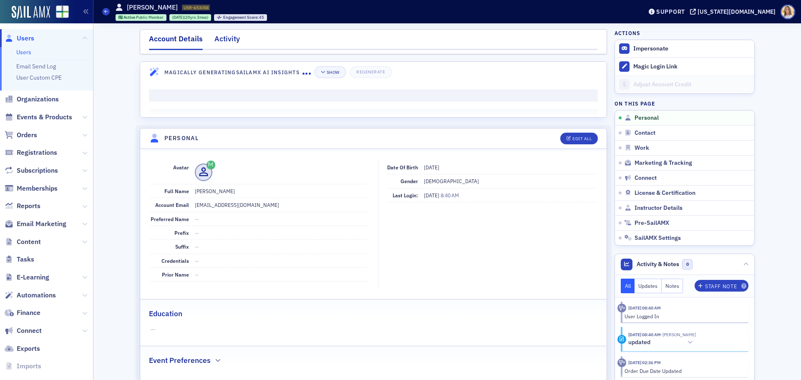
click at [226, 38] on div "Activity" at bounding box center [226, 40] width 25 height 15
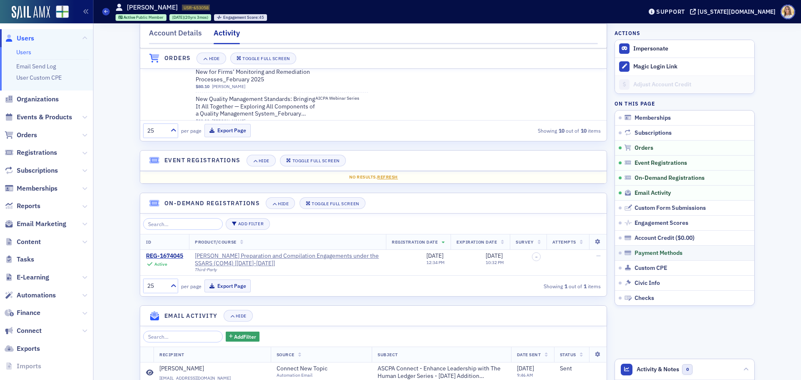
scroll to position [475, 0]
click at [653, 193] on span "Email Activity" at bounding box center [652, 193] width 36 height 8
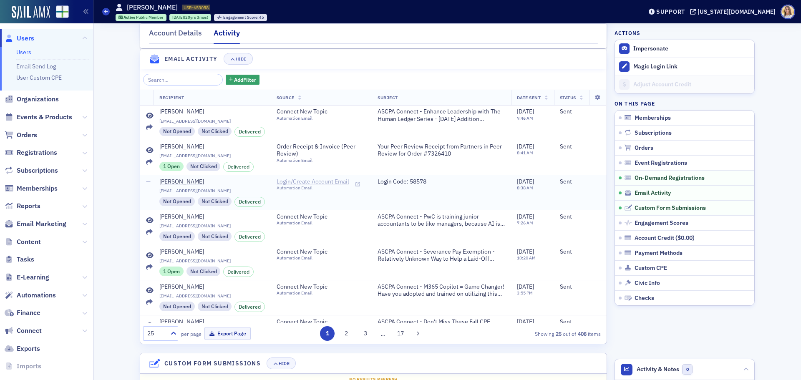
scroll to position [738, 0]
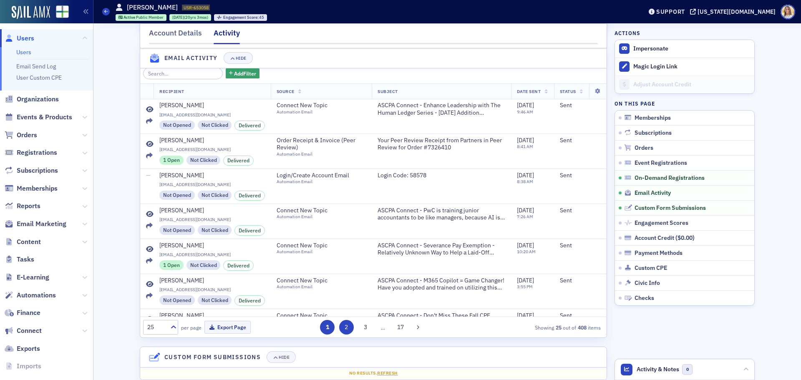
click at [341, 333] on button "2" at bounding box center [346, 327] width 15 height 15
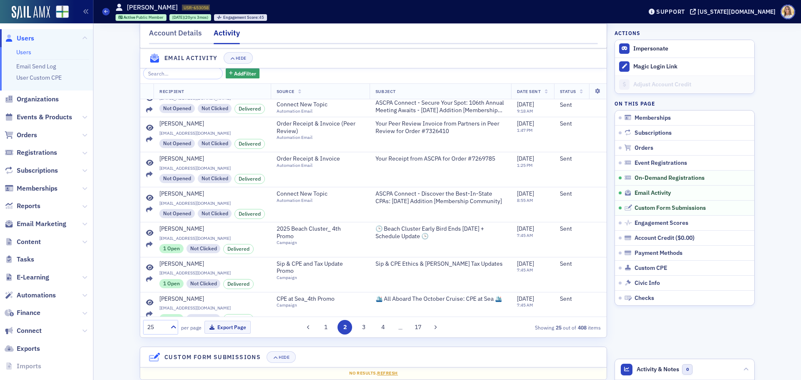
scroll to position [421, 0]
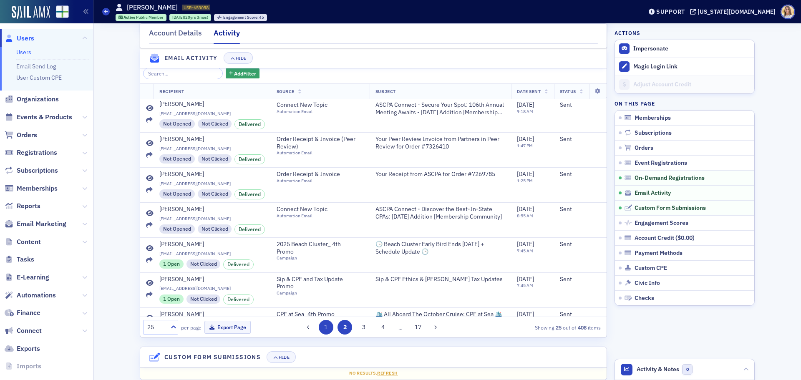
click at [322, 335] on button "1" at bounding box center [326, 327] width 15 height 15
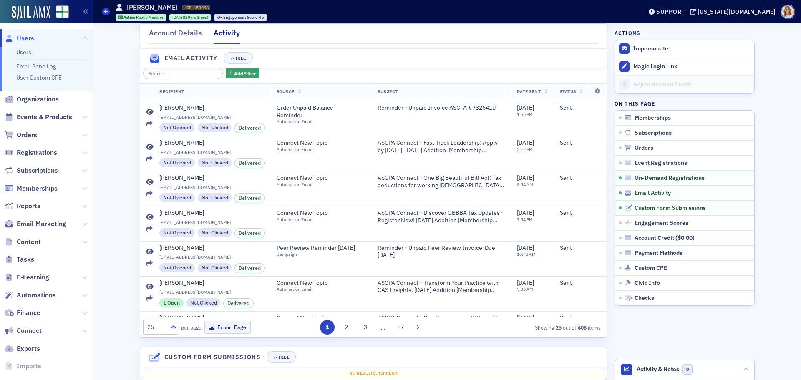
scroll to position [469, 0]
